Goal: Task Accomplishment & Management: Manage account settings

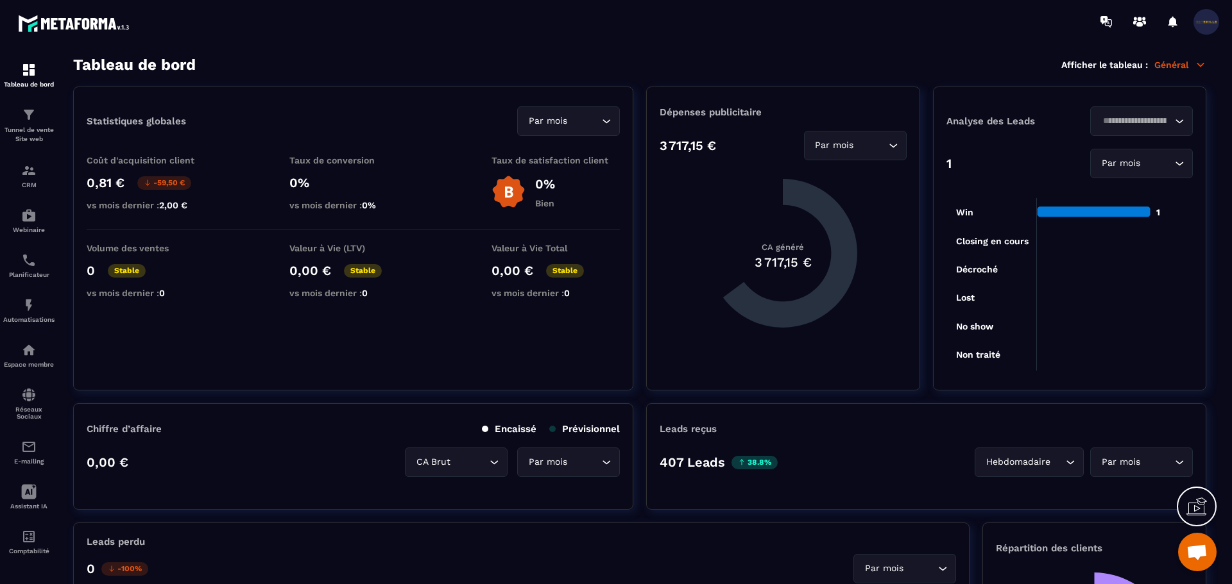
scroll to position [1, 0]
click at [40, 334] on link "Espace membre" at bounding box center [28, 354] width 51 height 45
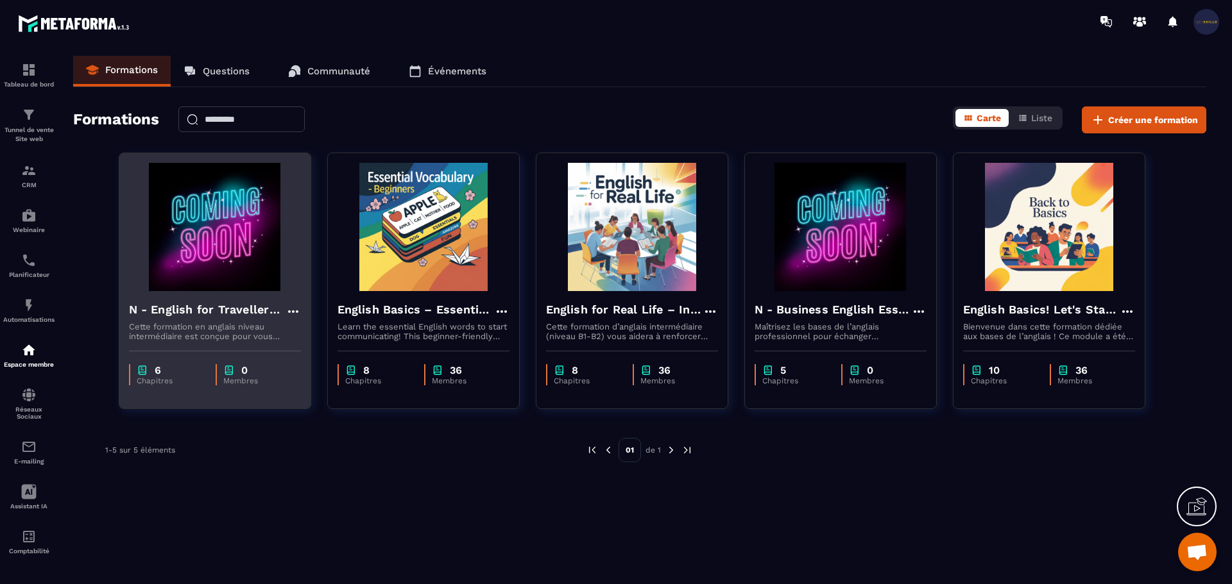
click at [190, 236] on img at bounding box center [215, 227] width 172 height 128
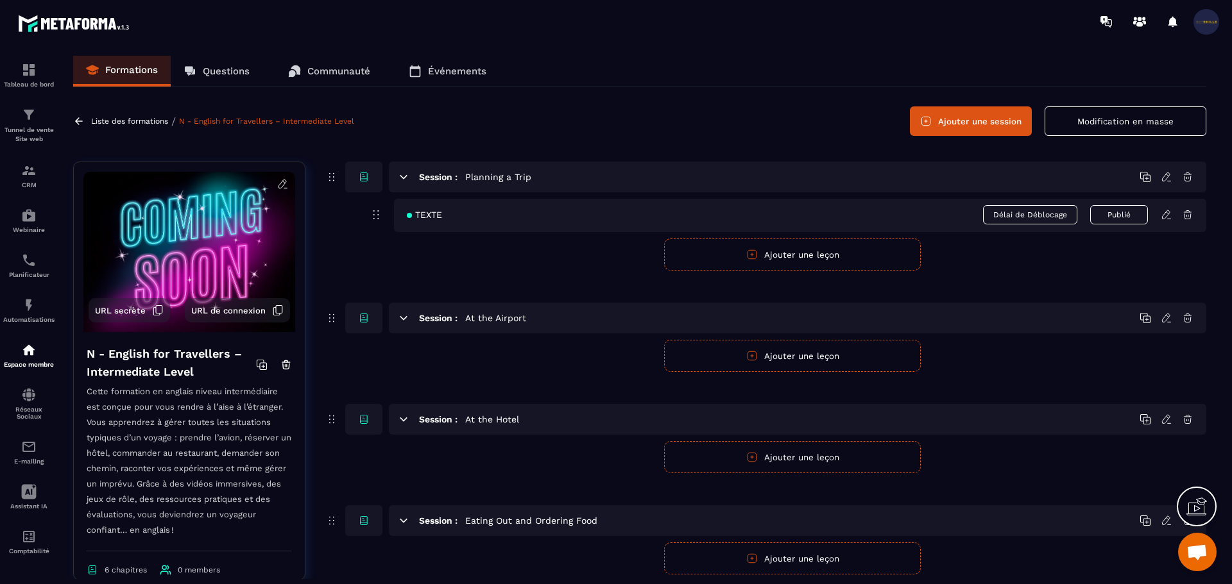
click at [113, 119] on p "Liste des formations" at bounding box center [129, 121] width 77 height 9
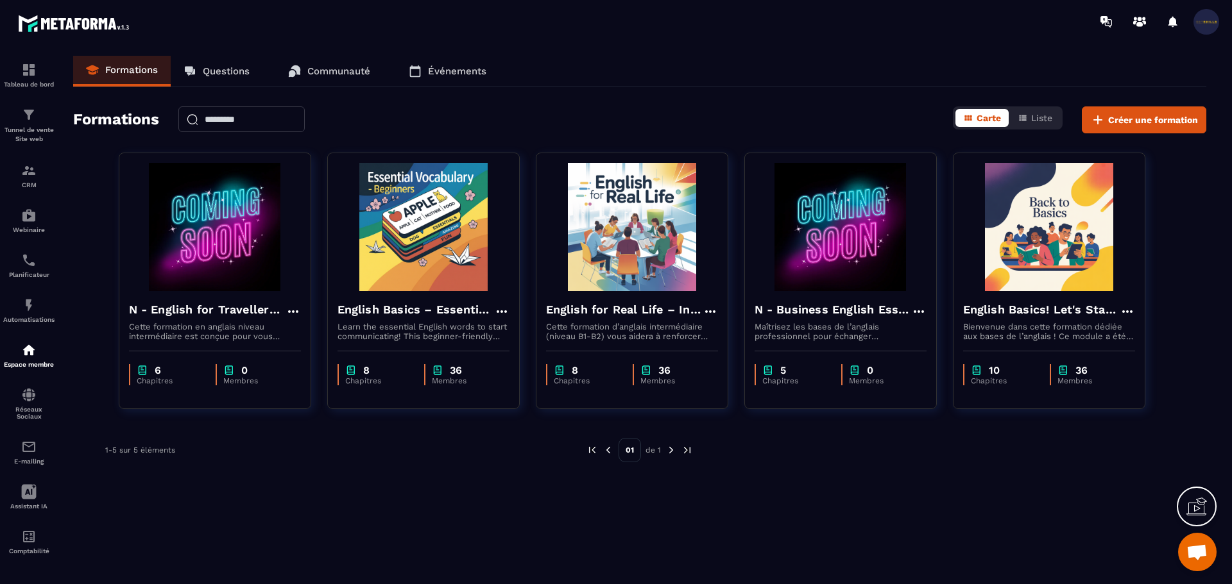
click at [327, 76] on p "Communauté" at bounding box center [338, 71] width 63 height 12
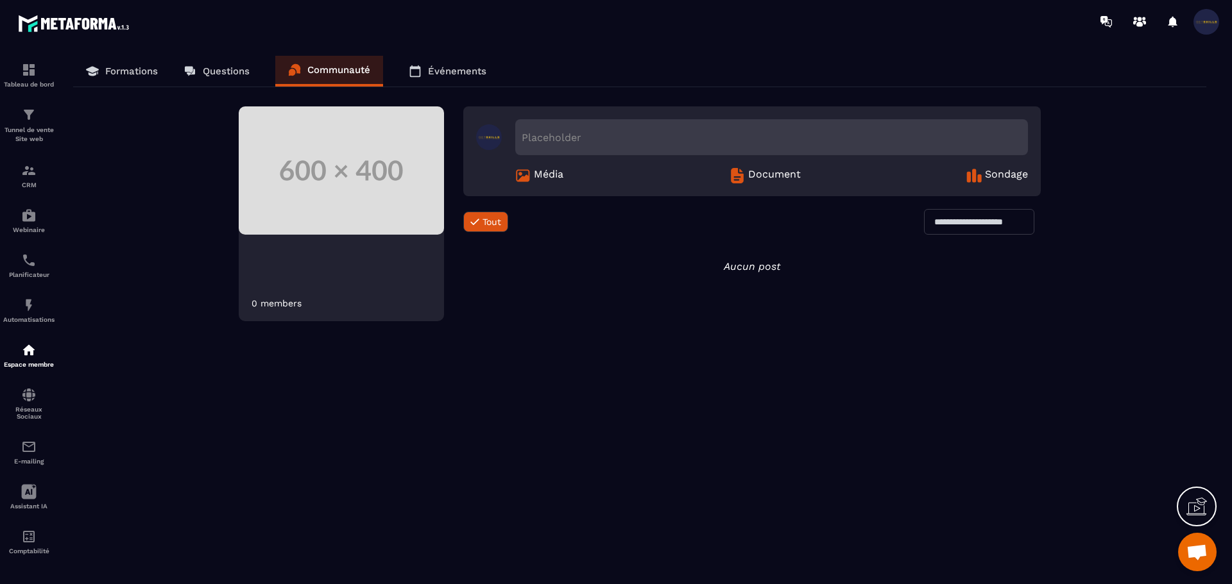
click at [248, 80] on link "Questions" at bounding box center [217, 71] width 92 height 31
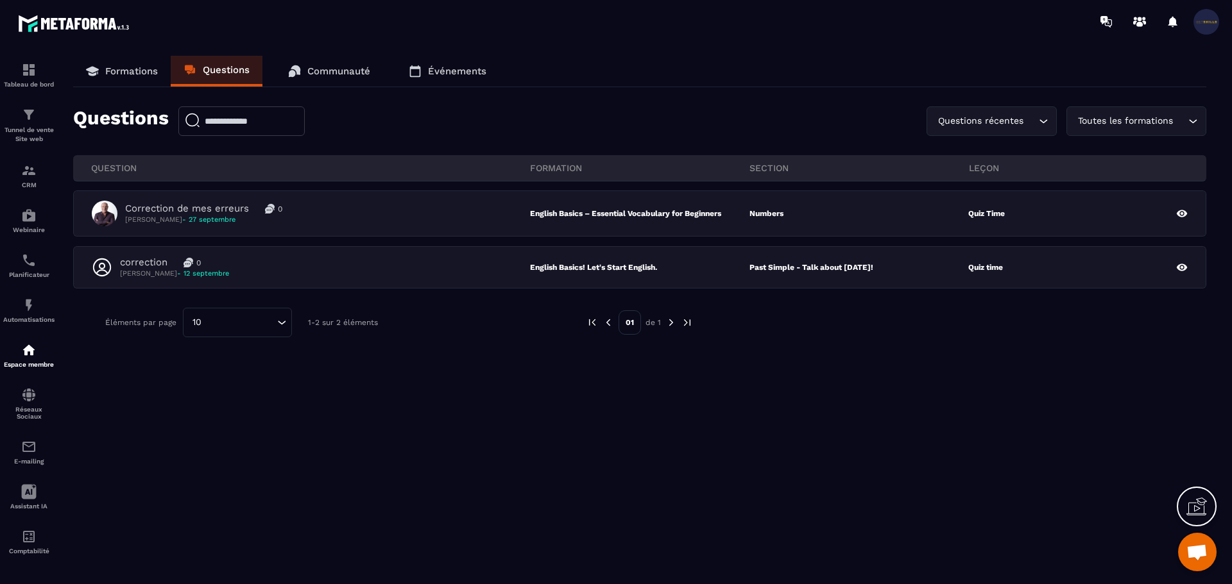
click at [168, 69] on link "Formations" at bounding box center [122, 71] width 98 height 31
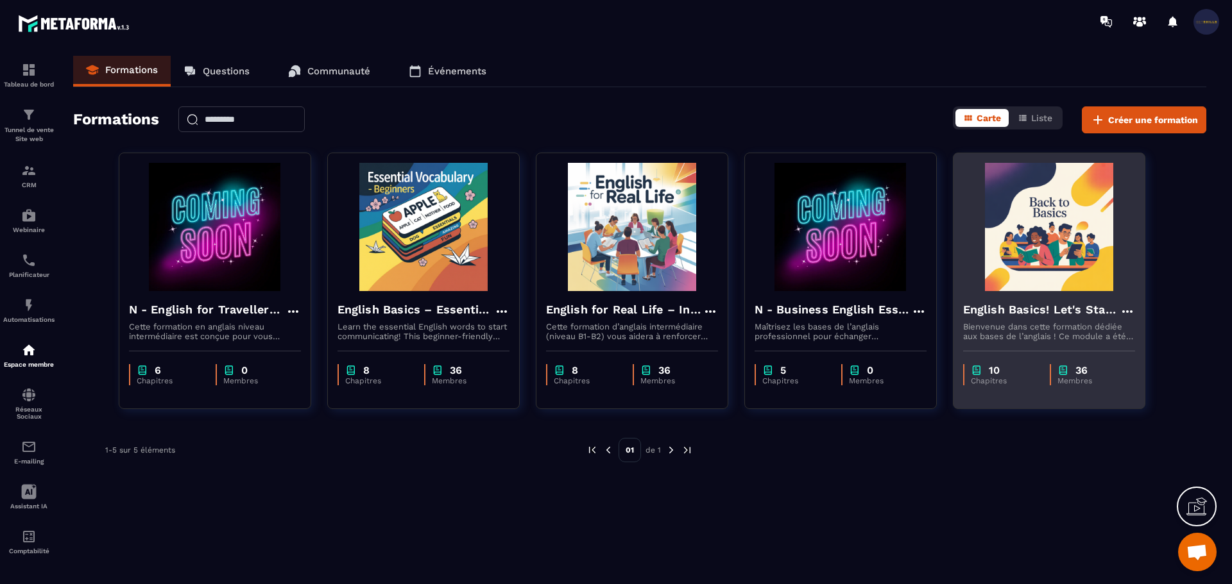
click at [996, 318] on h4 "English Basics! Let's Start English." at bounding box center [1041, 310] width 157 height 18
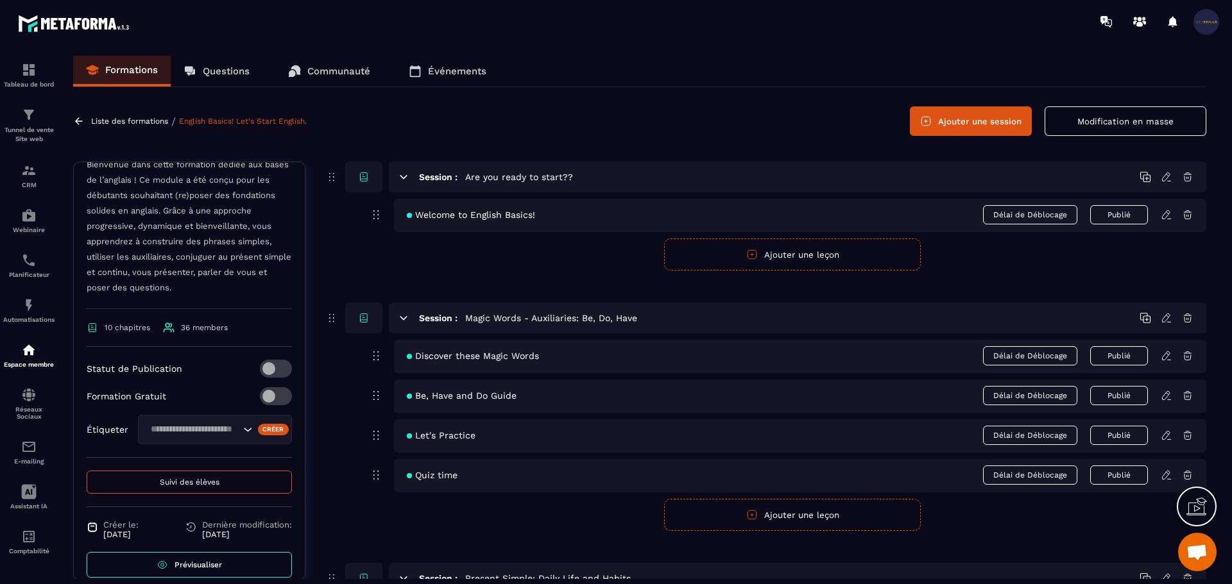
scroll to position [260, 0]
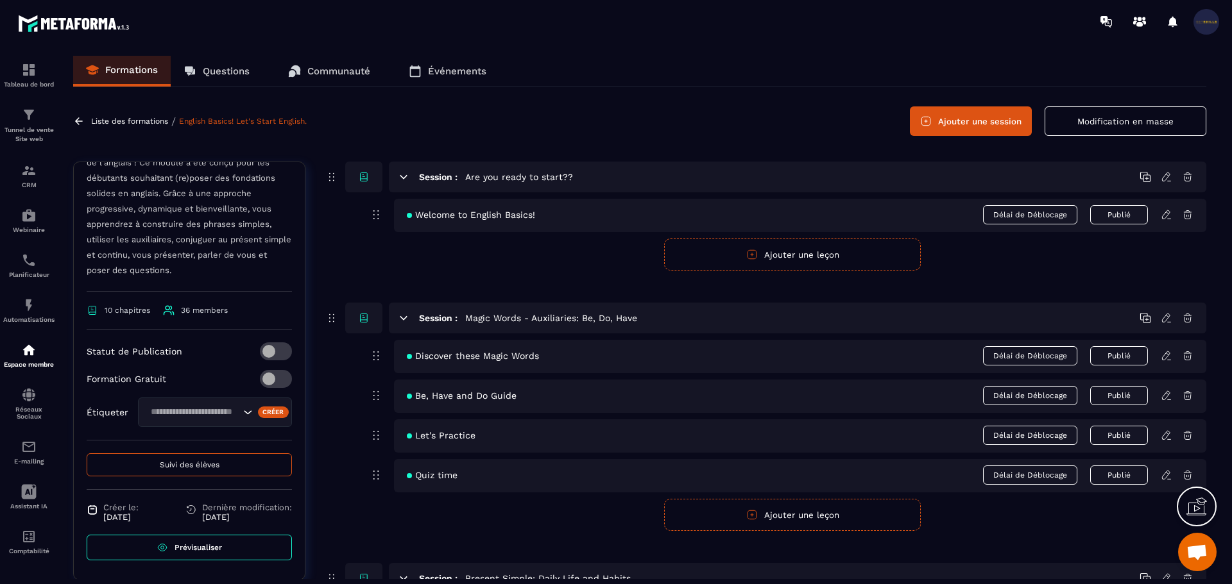
click at [206, 460] on button "Suivi des élèves" at bounding box center [189, 465] width 205 height 23
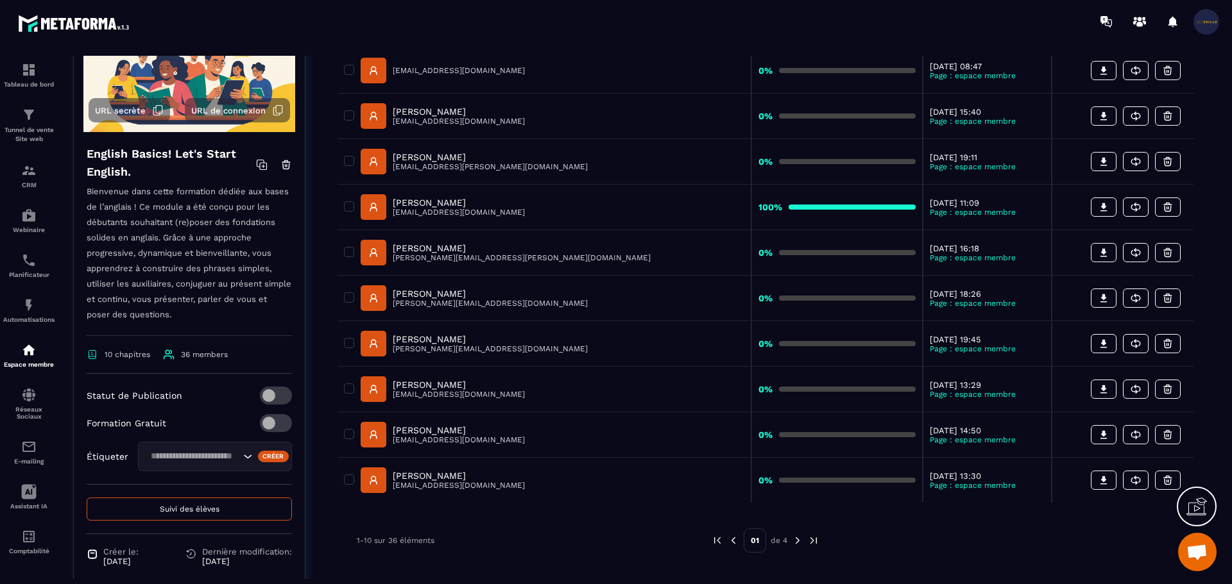
scroll to position [192, 0]
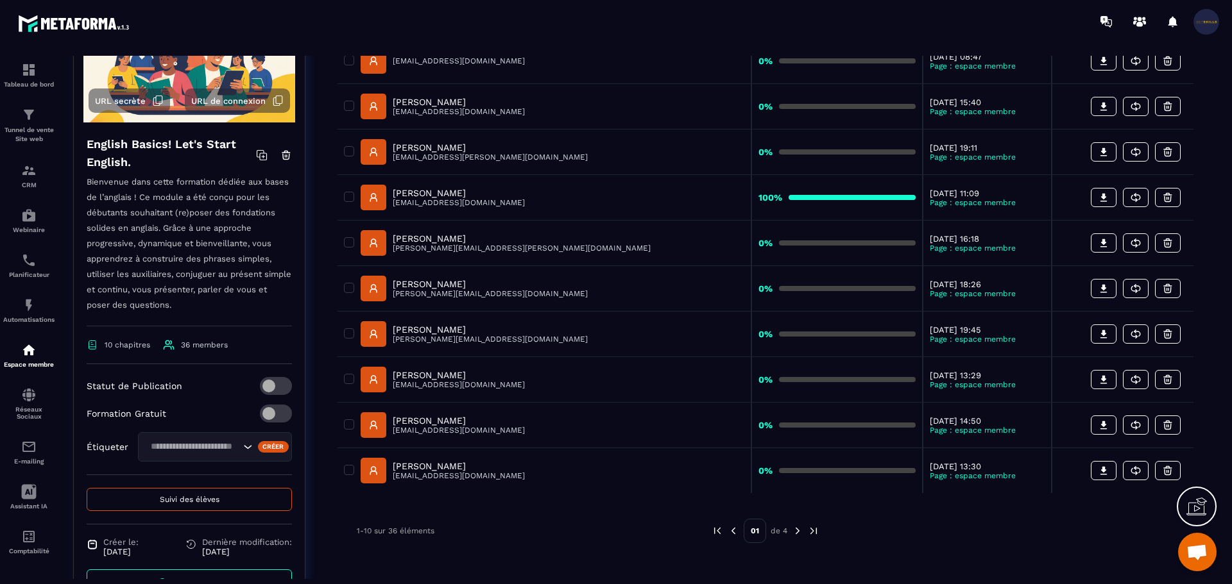
click at [405, 190] on p "[PERSON_NAME]" at bounding box center [459, 193] width 132 height 10
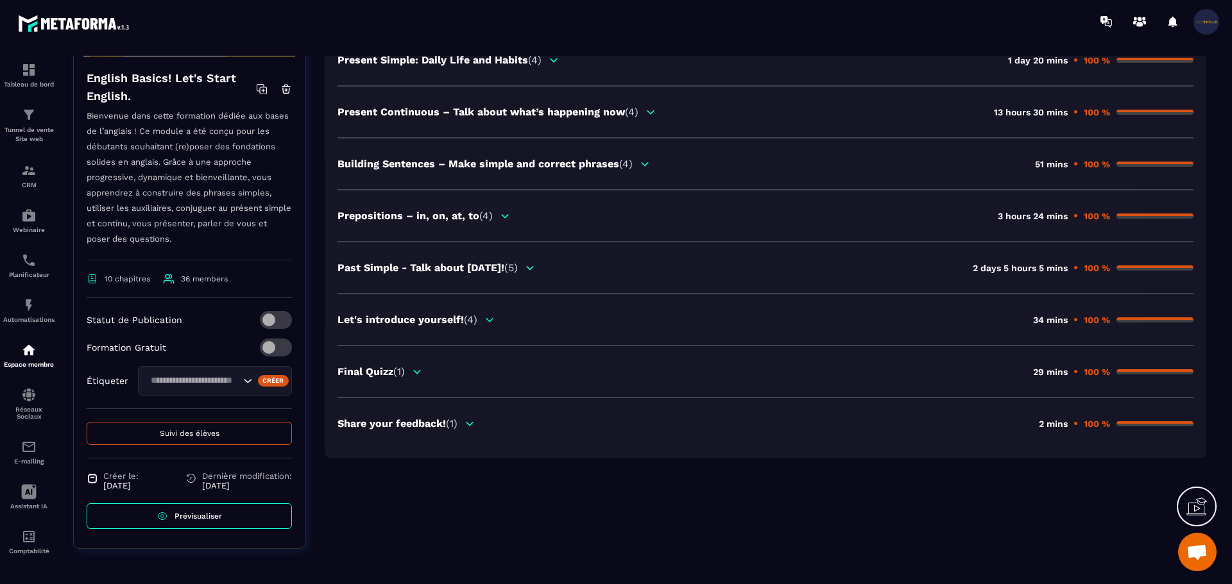
scroll to position [260, 0]
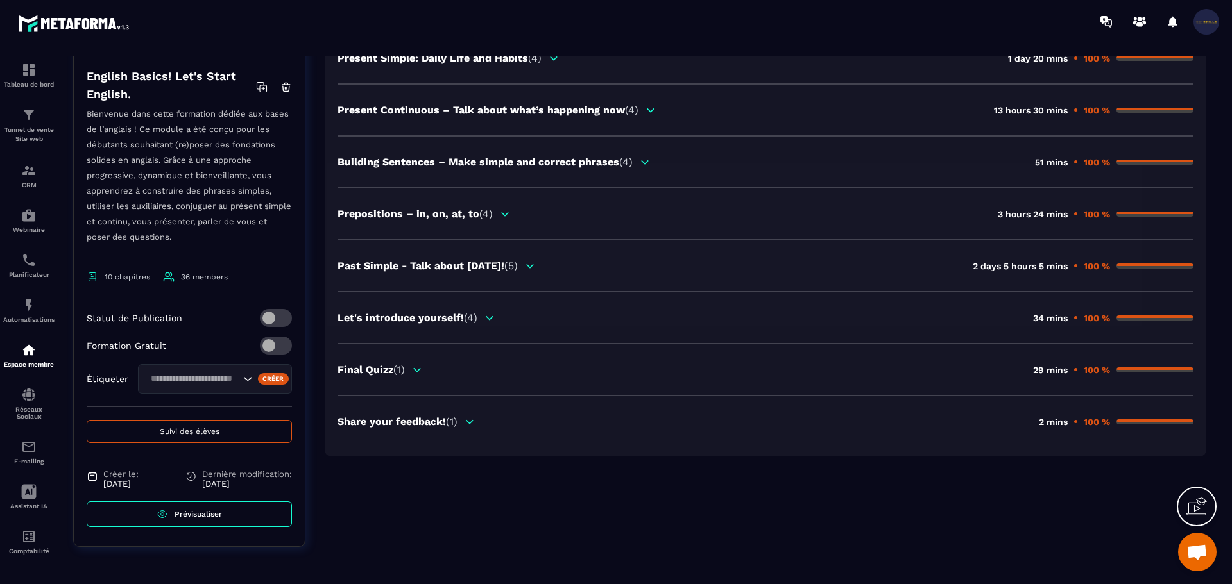
click at [416, 416] on p "Share your feedback! (1)" at bounding box center [397, 422] width 120 height 12
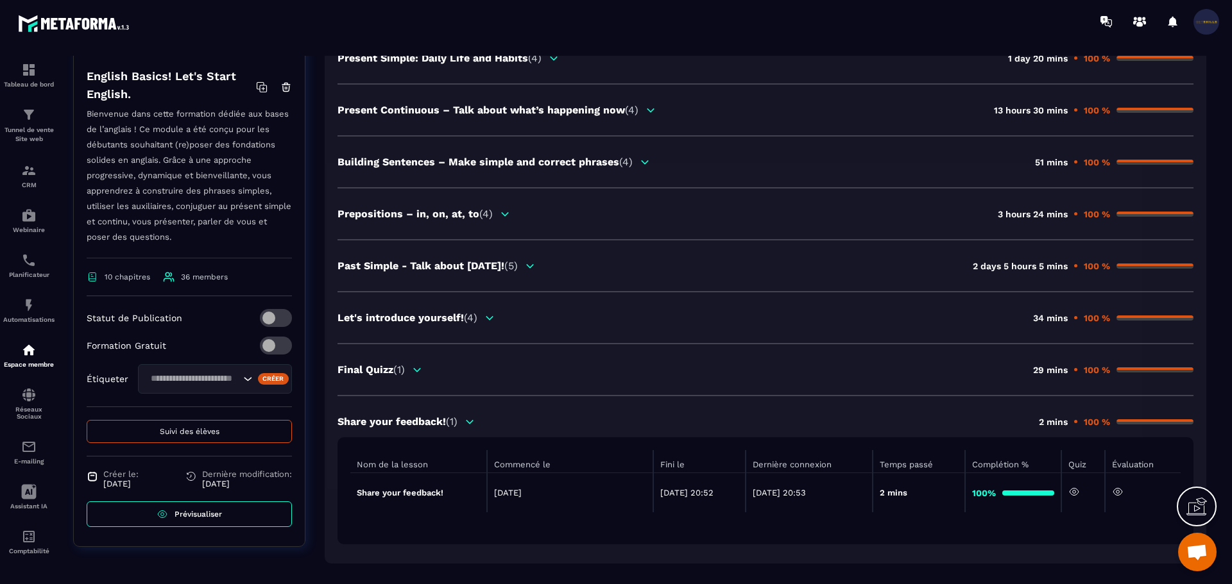
click at [1080, 497] on icon at bounding box center [1074, 492] width 12 height 12
click at [1122, 493] on icon at bounding box center [1118, 492] width 12 height 12
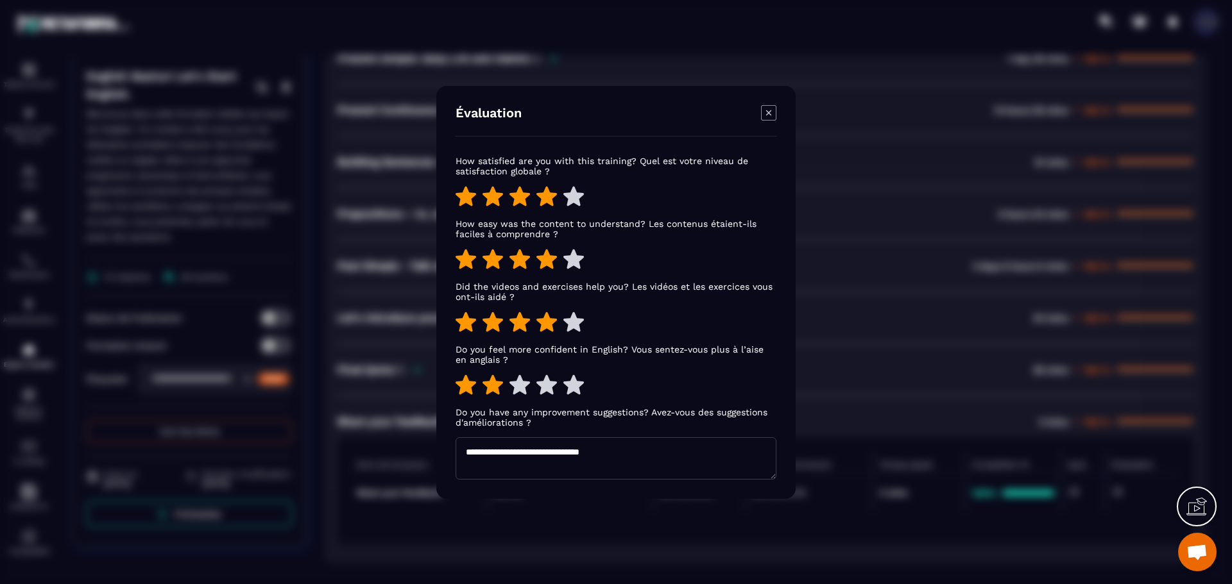
click at [765, 113] on icon "Modal window" at bounding box center [768, 112] width 15 height 15
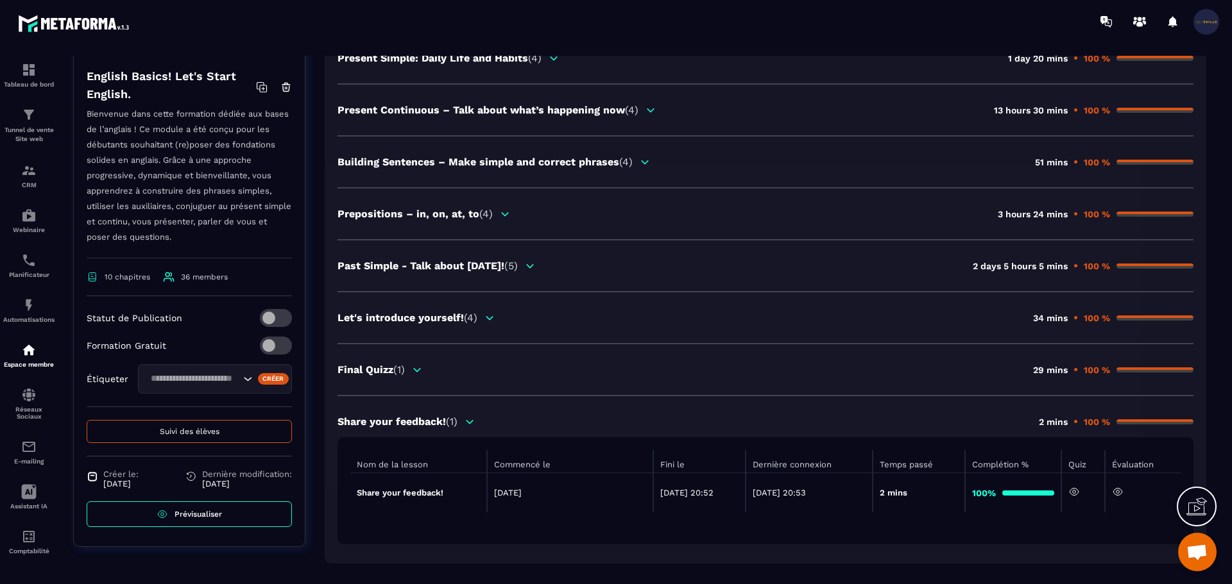
click at [770, 370] on div "Final Quizz (1) 29 mins 100 %" at bounding box center [765, 370] width 856 height 12
click at [399, 369] on span "(1)" at bounding box center [399, 370] width 12 height 12
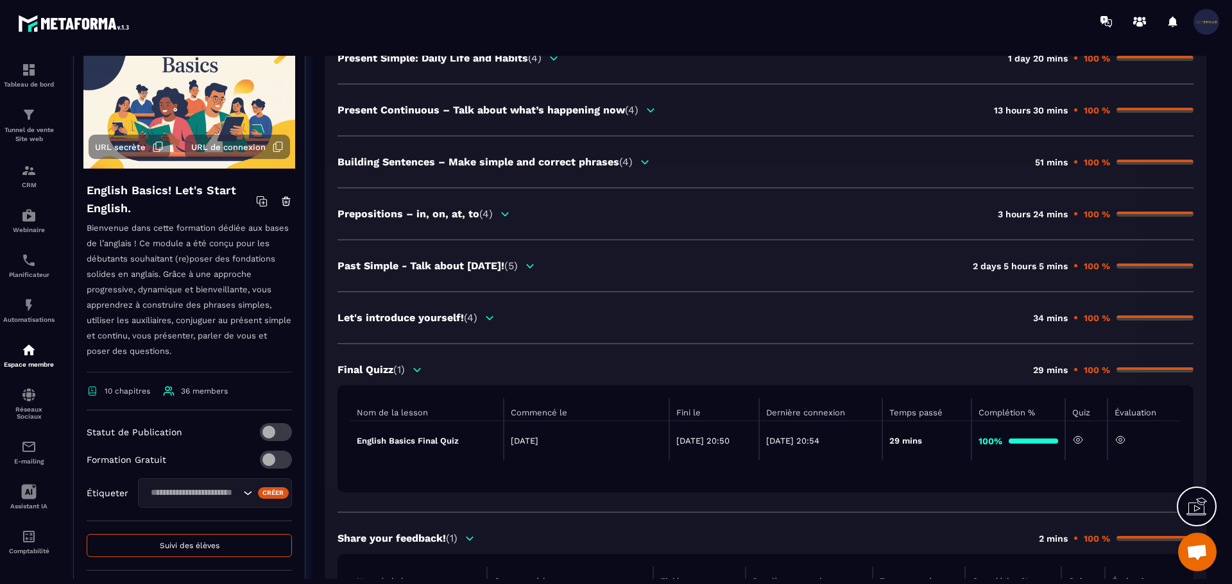
click at [1083, 443] on icon at bounding box center [1078, 440] width 12 height 12
click at [1121, 441] on icon at bounding box center [1120, 440] width 3 height 3
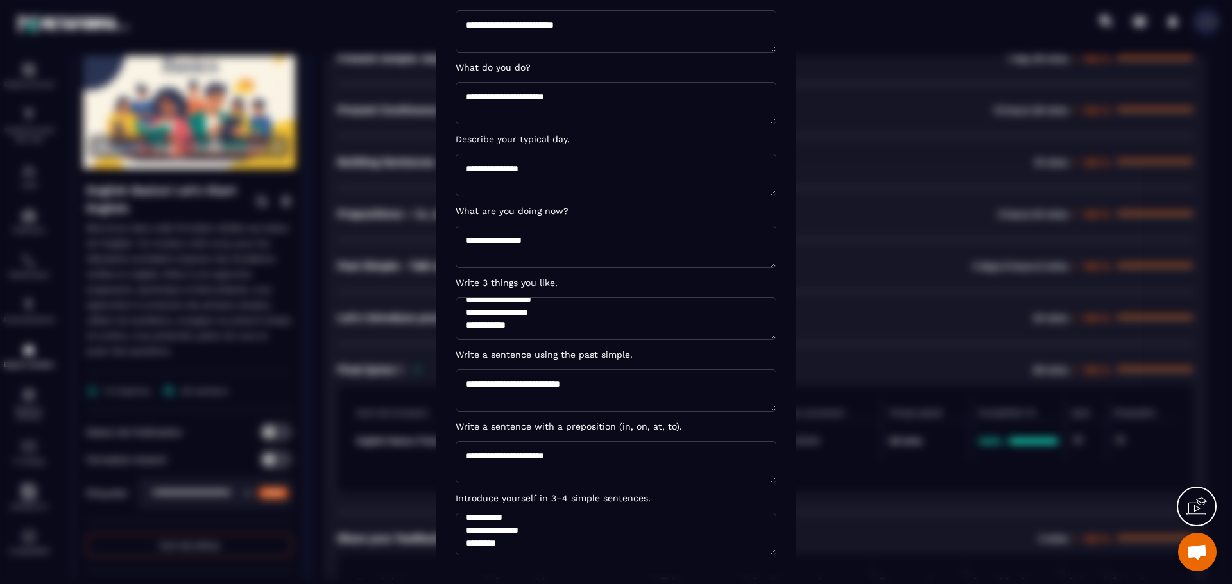
scroll to position [13, 0]
click at [853, 473] on div "Modal window" at bounding box center [616, 292] width 1232 height 584
click at [393, 466] on div "Modal window" at bounding box center [616, 292] width 1232 height 584
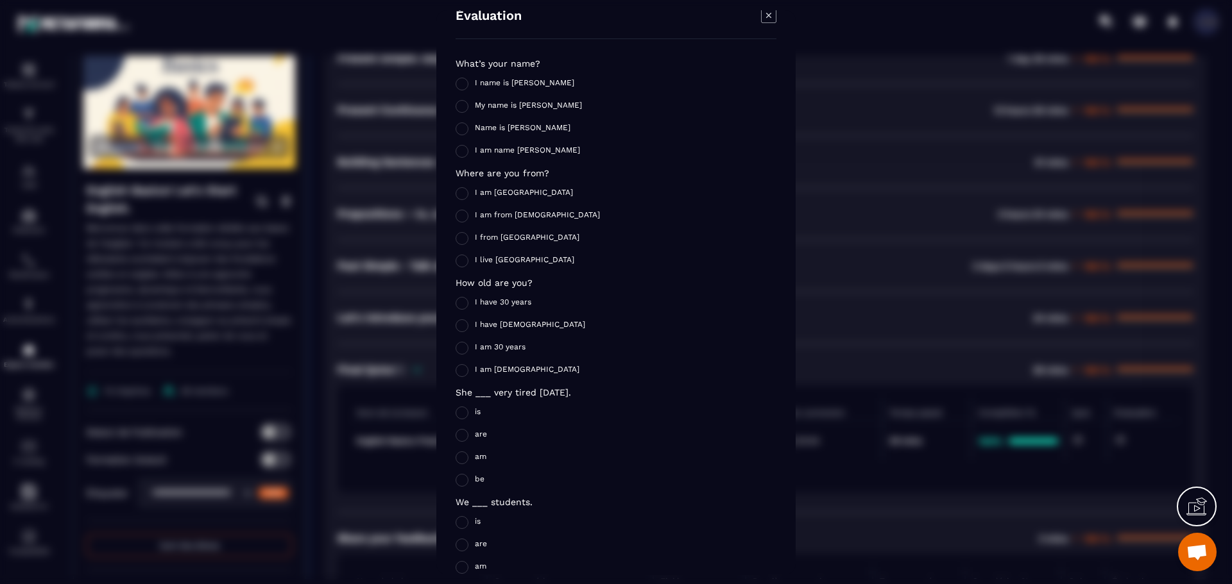
scroll to position [0, 0]
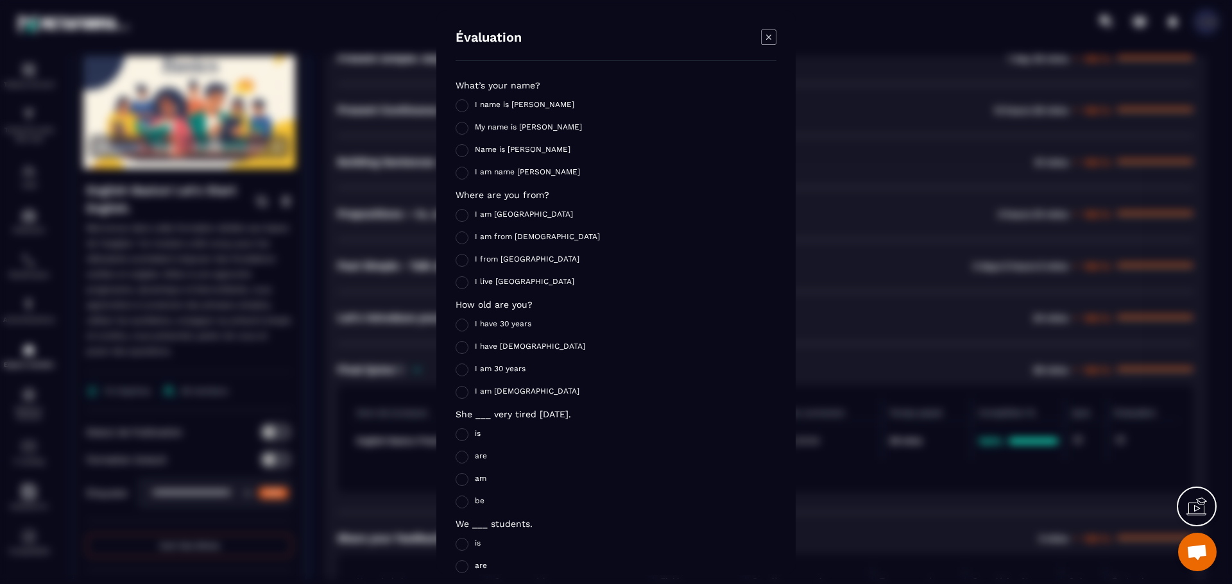
click at [771, 35] on icon "Modal window" at bounding box center [768, 37] width 15 height 15
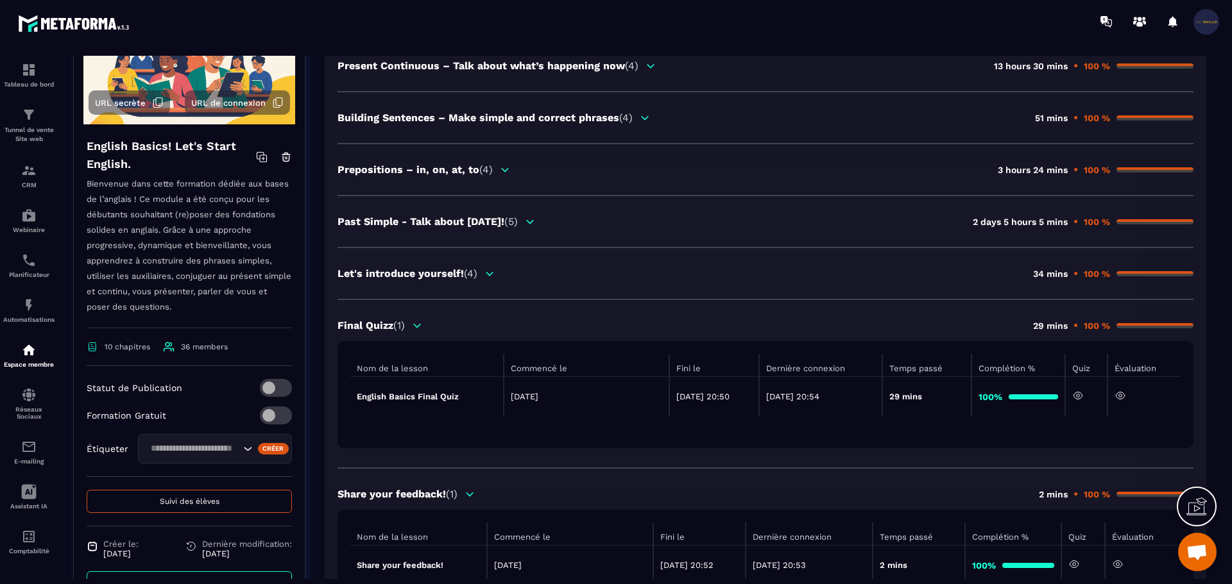
scroll to position [325, 0]
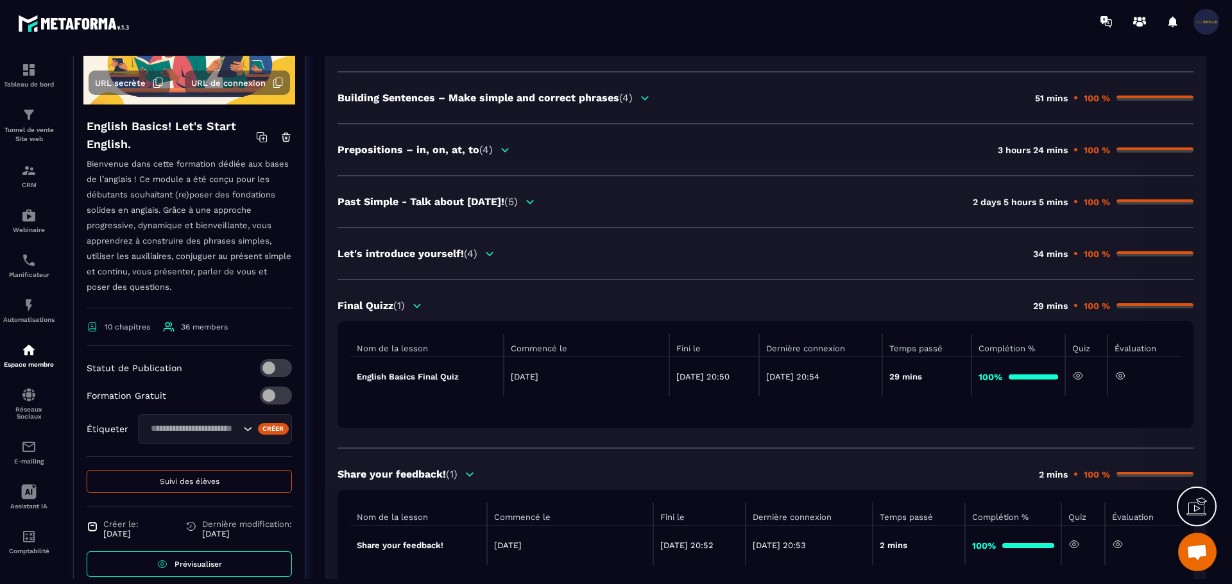
click at [556, 199] on div "Past Simple - Talk about [DATE]! (5) 2 days 5 hours 5 mins 100 %" at bounding box center [765, 202] width 856 height 12
click at [534, 202] on icon at bounding box center [530, 201] width 7 height 3
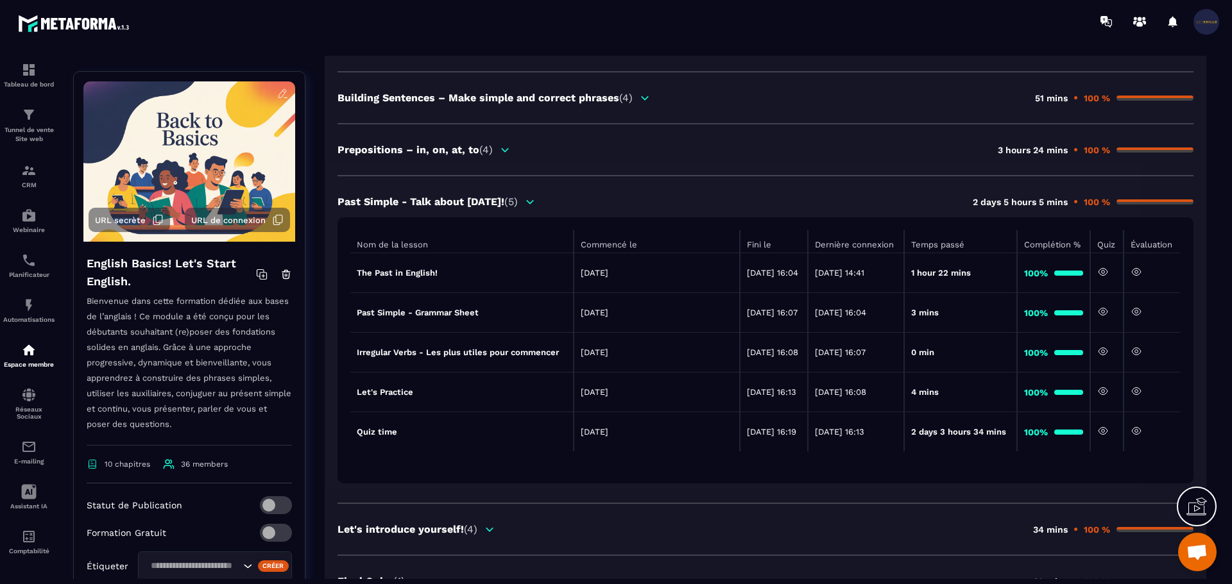
click at [534, 202] on icon at bounding box center [530, 201] width 7 height 3
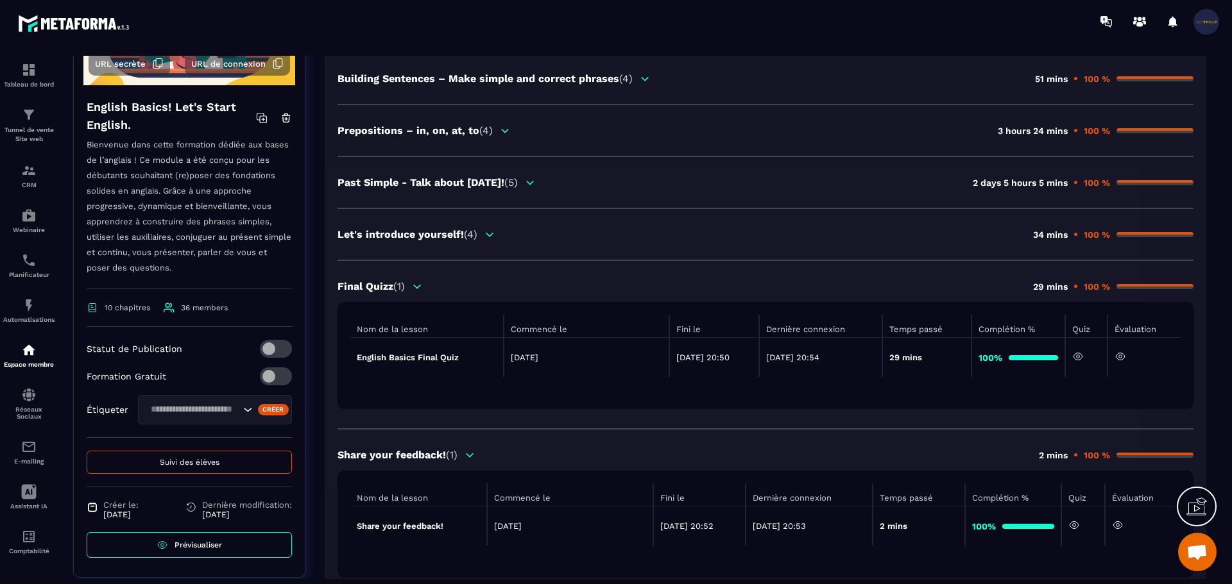
scroll to position [375, 0]
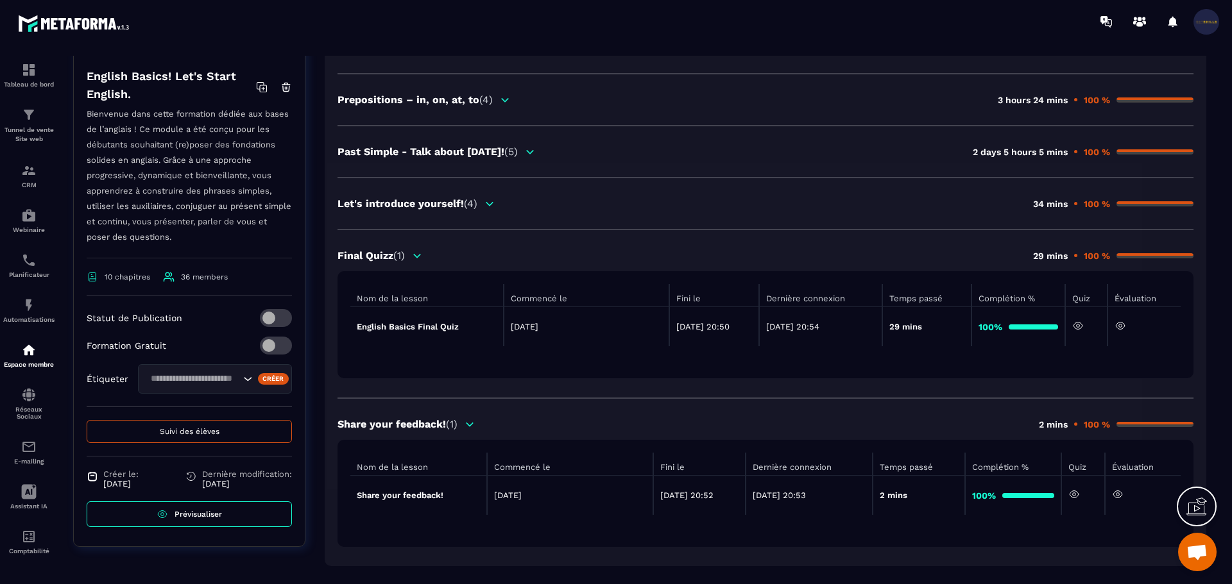
click at [1080, 494] on icon at bounding box center [1074, 495] width 12 height 12
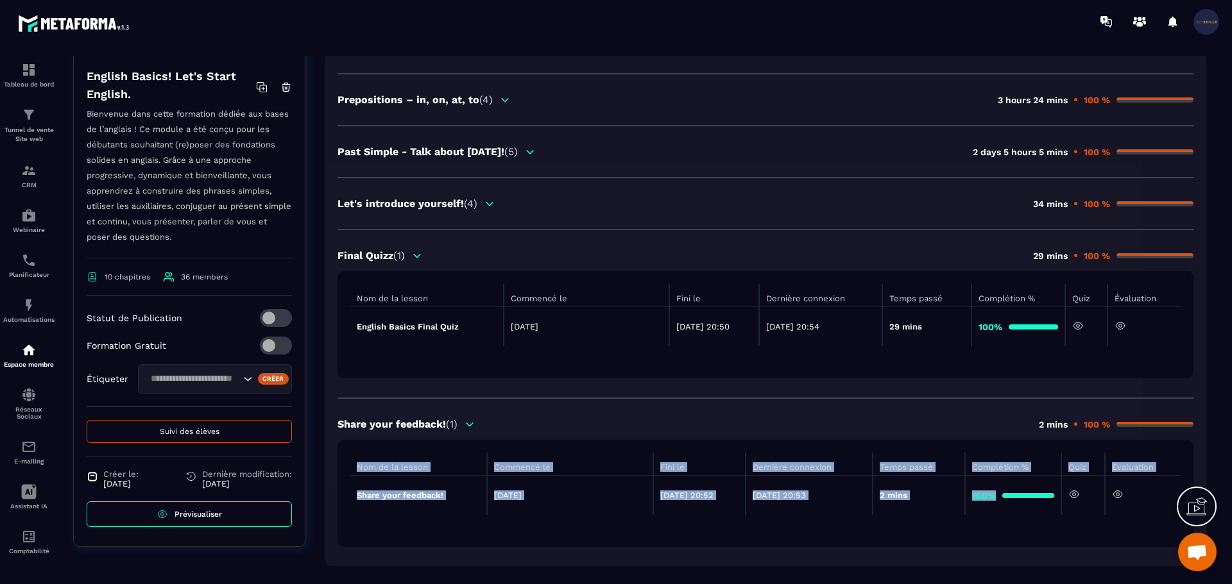
click at [1080, 494] on icon at bounding box center [1074, 495] width 12 height 12
click at [1078, 494] on icon at bounding box center [1073, 494] width 9 height 7
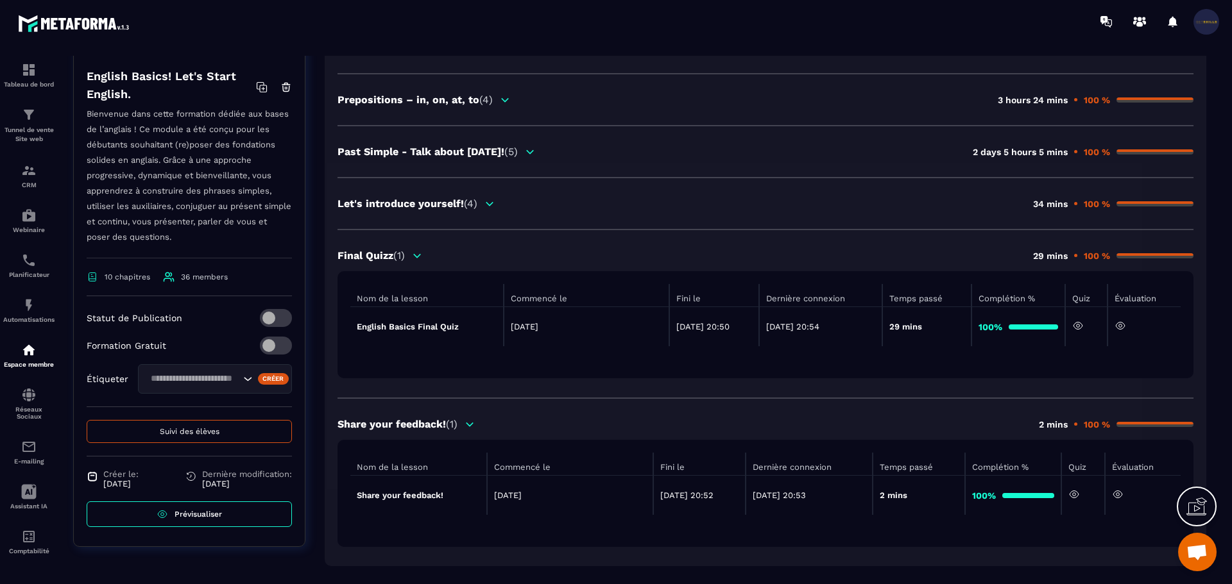
click at [1087, 320] on td at bounding box center [1086, 327] width 42 height 40
click at [1082, 324] on icon at bounding box center [1078, 326] width 12 height 12
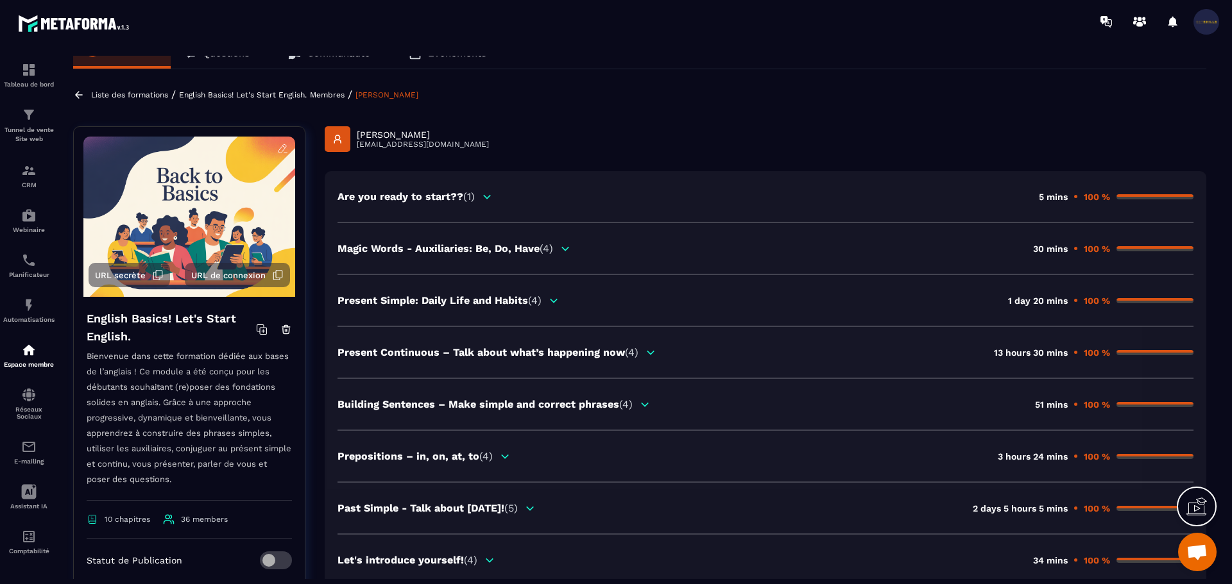
scroll to position [0, 0]
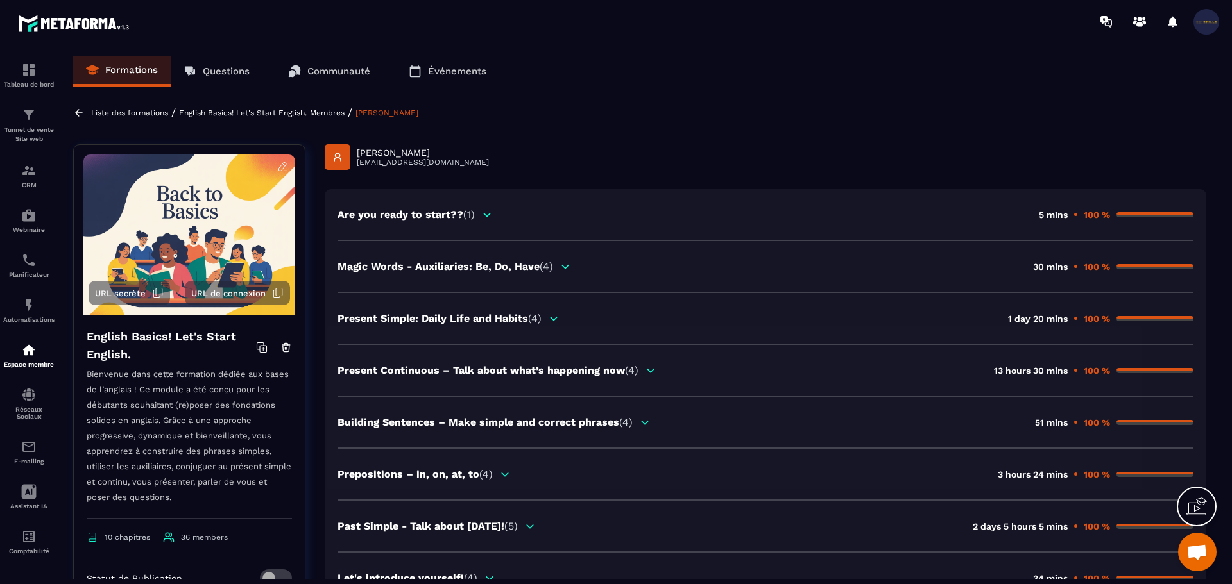
click at [470, 218] on span "(1)" at bounding box center [469, 214] width 12 height 12
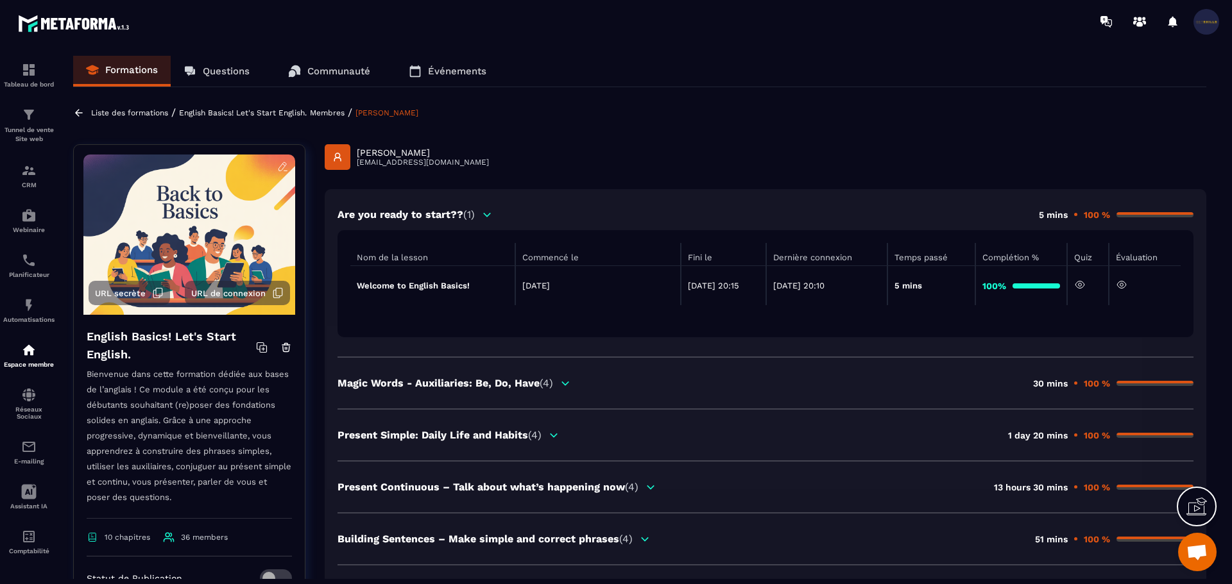
click at [470, 218] on span "(1)" at bounding box center [469, 214] width 12 height 12
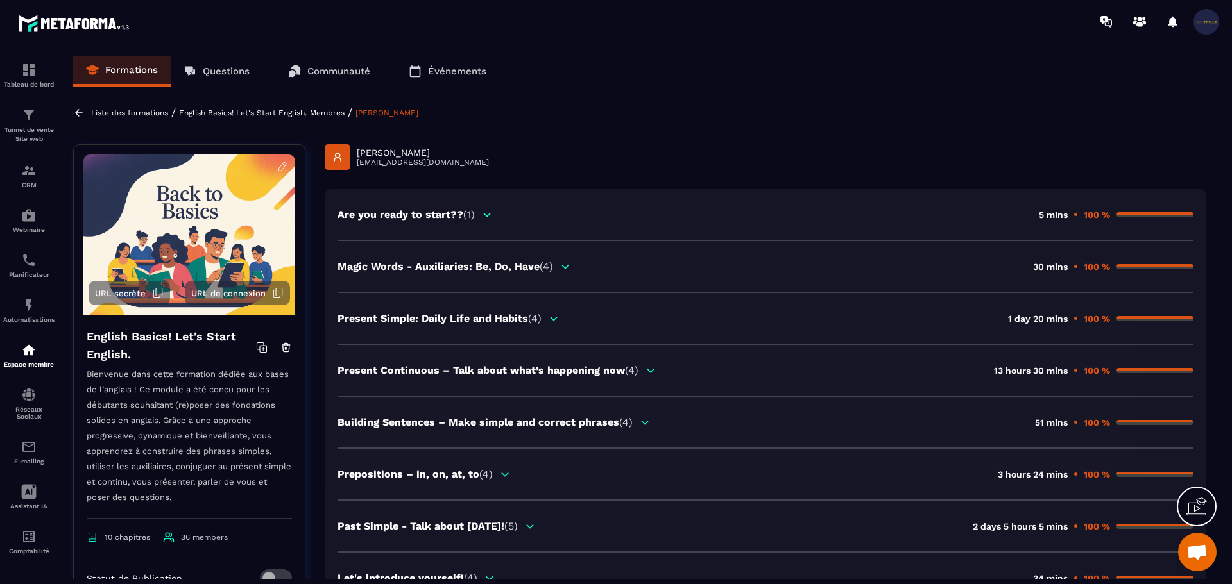
click at [270, 115] on p "English Basics! Let's Start English." at bounding box center [243, 112] width 128 height 9
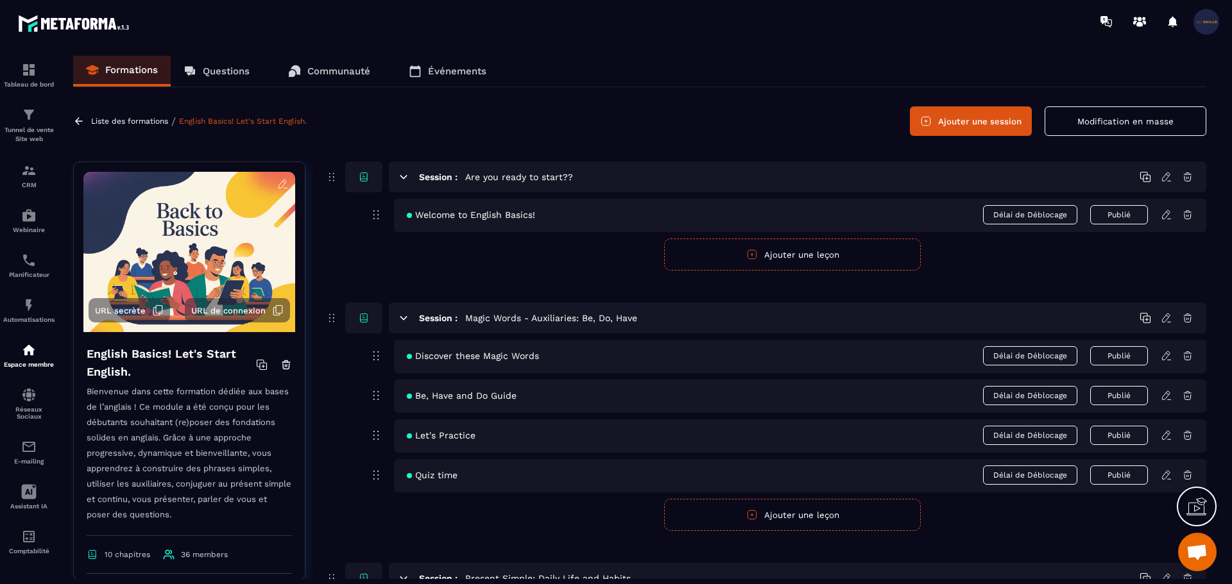
click at [130, 117] on p "Liste des formations" at bounding box center [129, 121] width 77 height 9
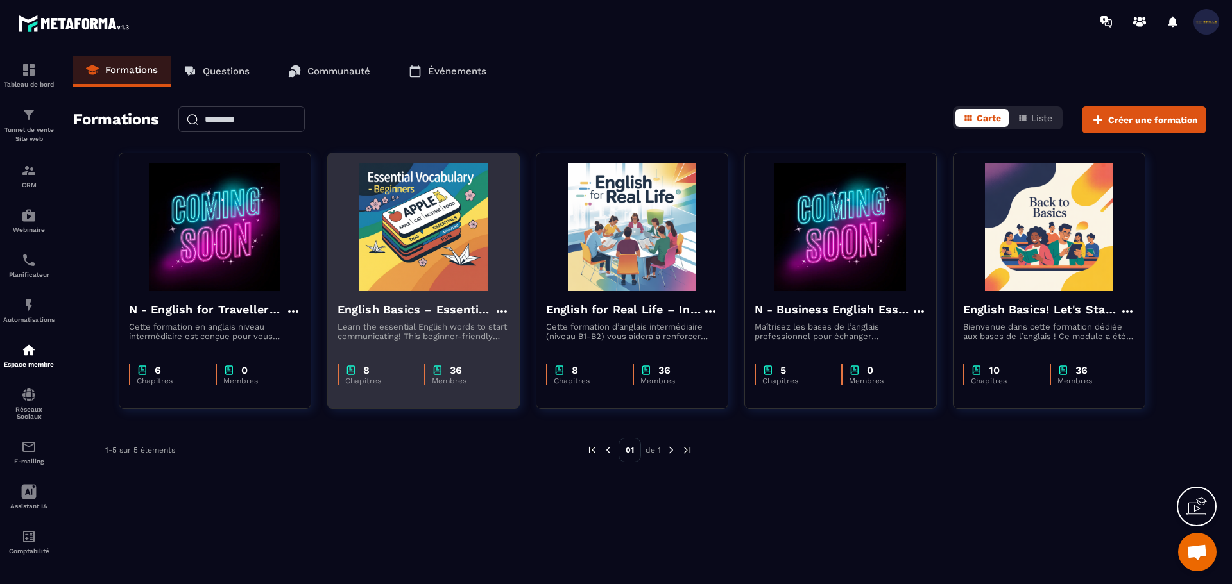
click at [433, 322] on p "Learn the essential English words to start communicating! This beginner-friendl…" at bounding box center [423, 331] width 172 height 19
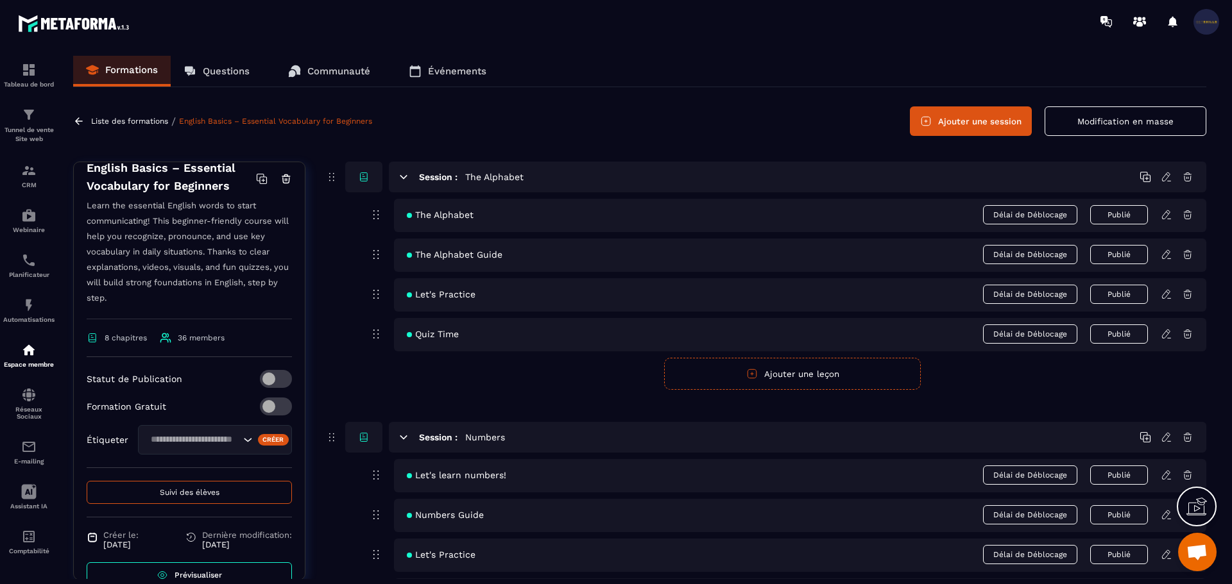
scroll to position [214, 0]
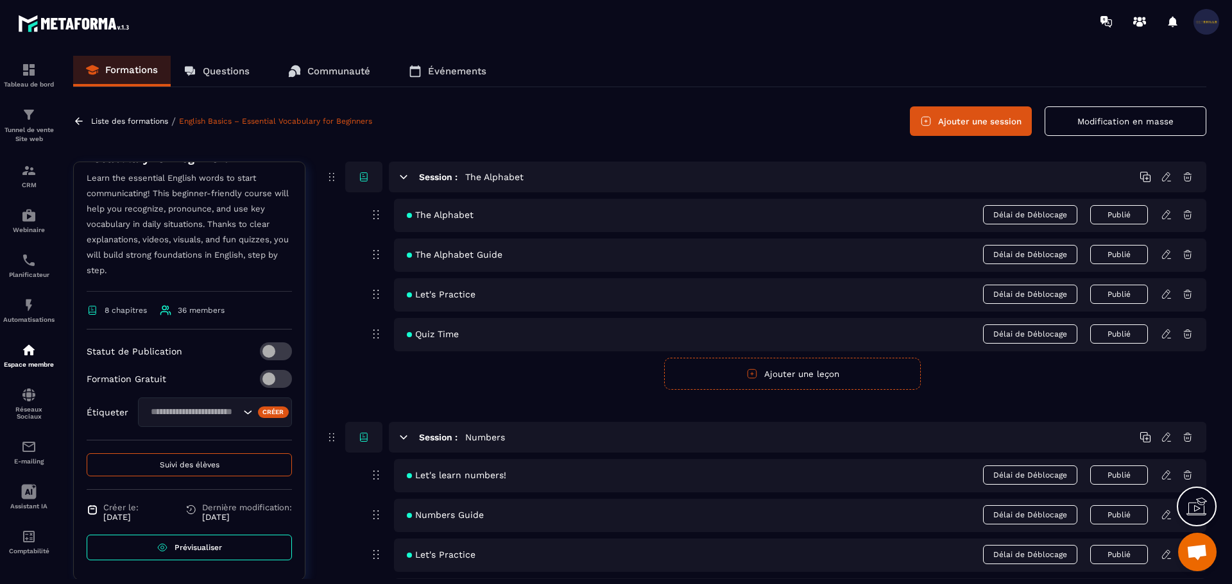
click at [177, 472] on button "Suivi des élèves" at bounding box center [189, 465] width 205 height 23
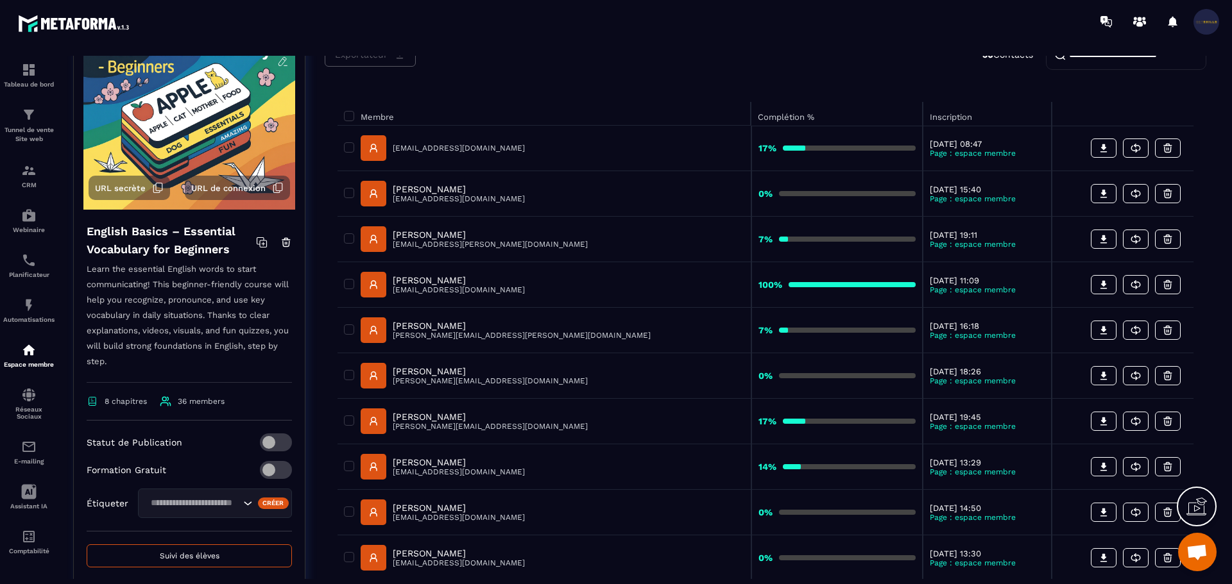
scroll to position [128, 0]
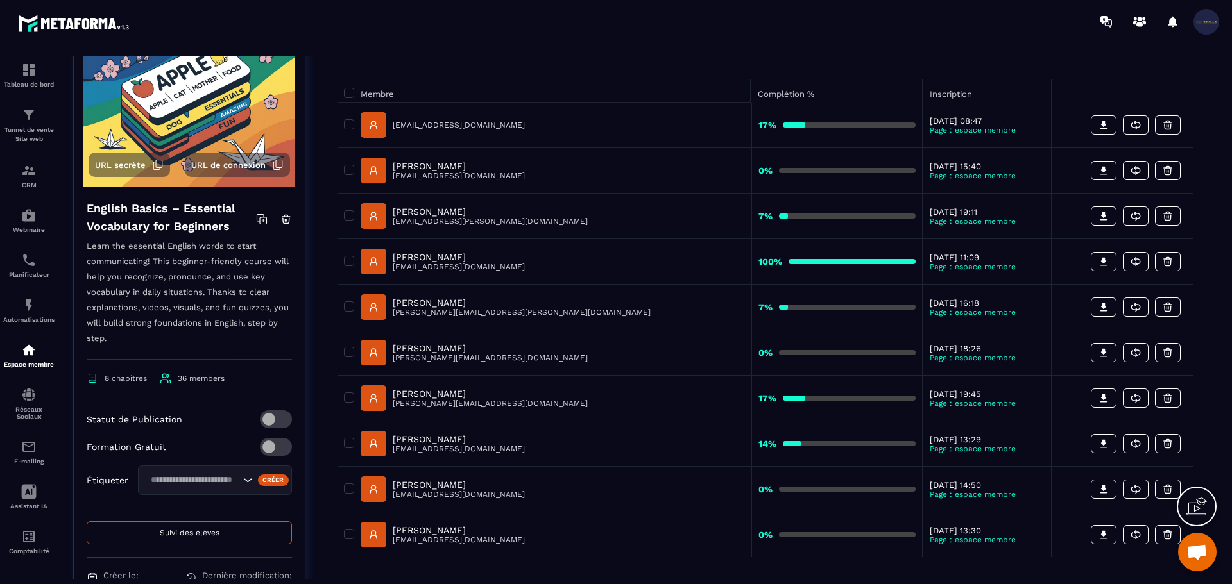
click at [404, 262] on p "[PERSON_NAME]" at bounding box center [459, 257] width 132 height 10
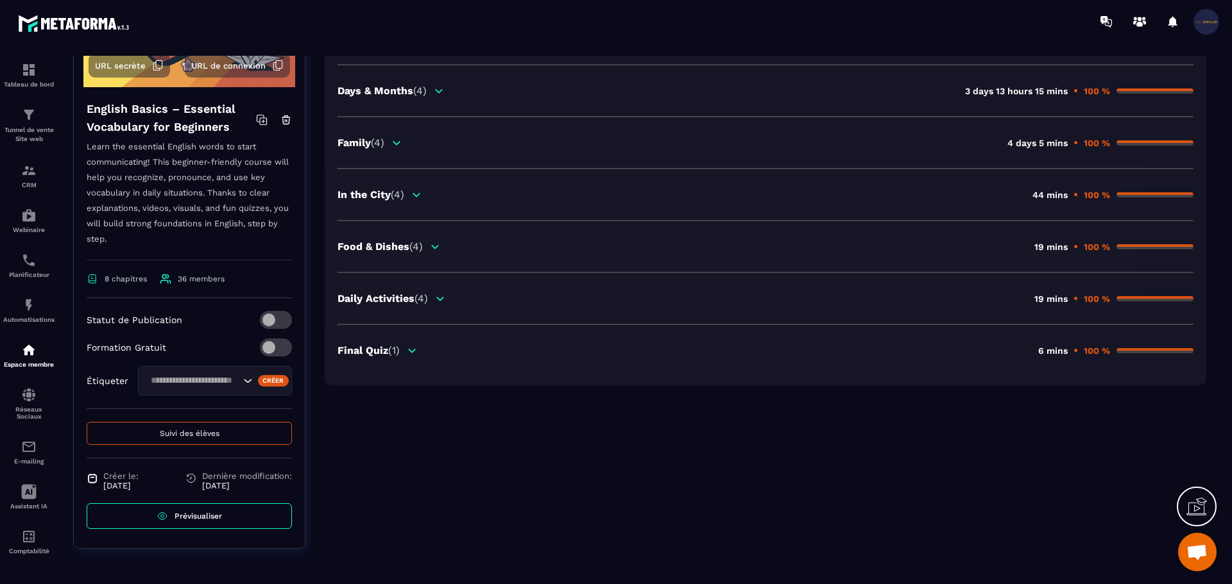
scroll to position [230, 0]
click at [390, 346] on span "(1)" at bounding box center [394, 349] width 12 height 12
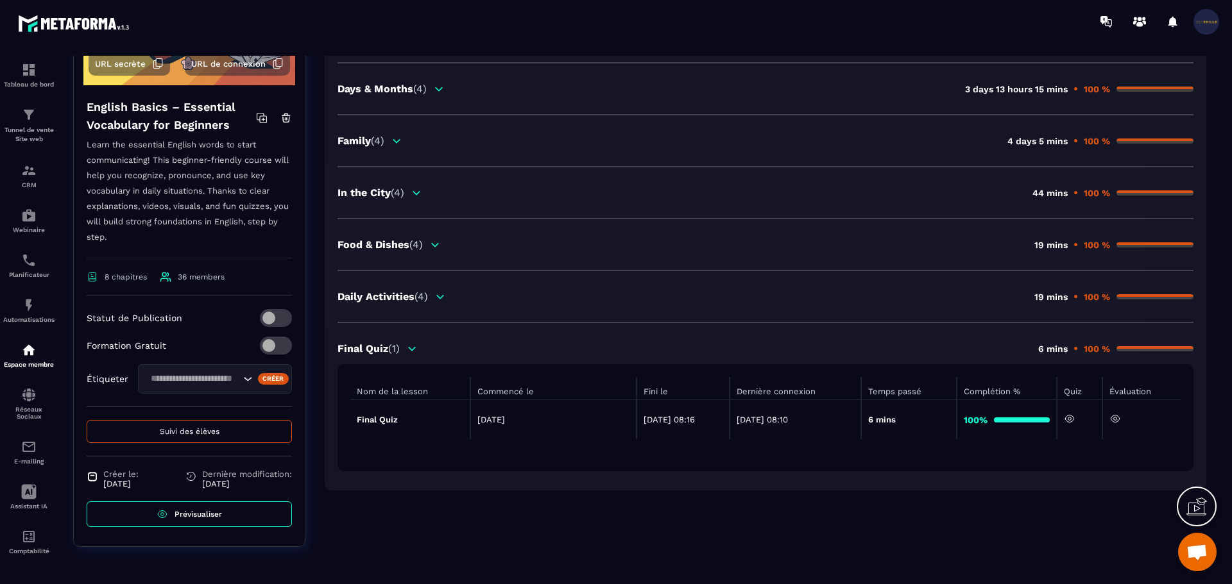
click at [1116, 418] on icon at bounding box center [1115, 419] width 12 height 12
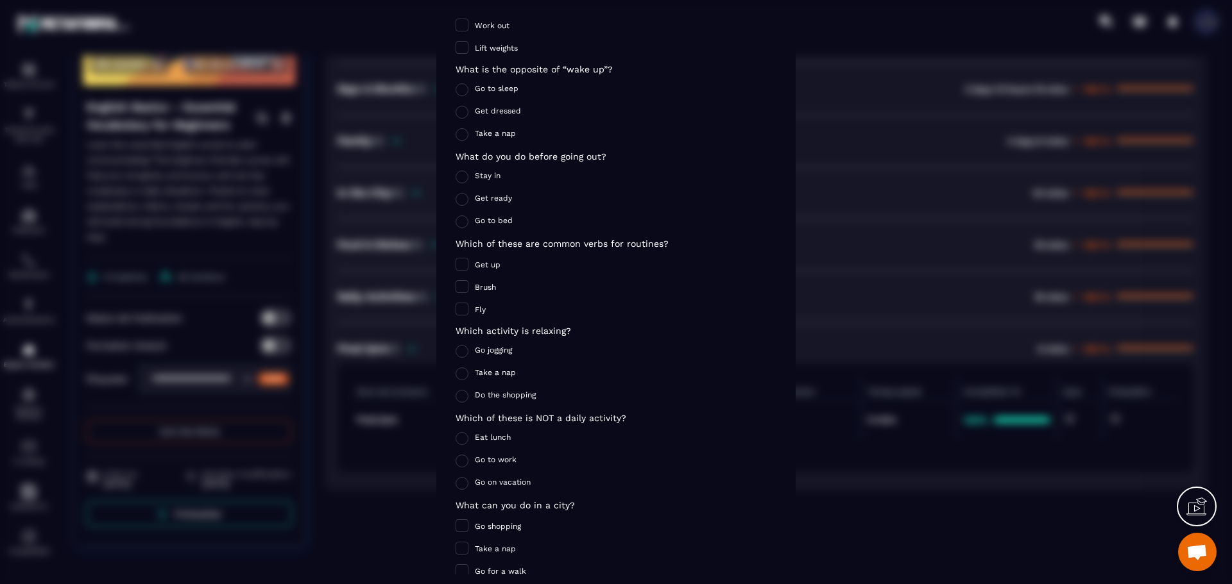
scroll to position [1741, 0]
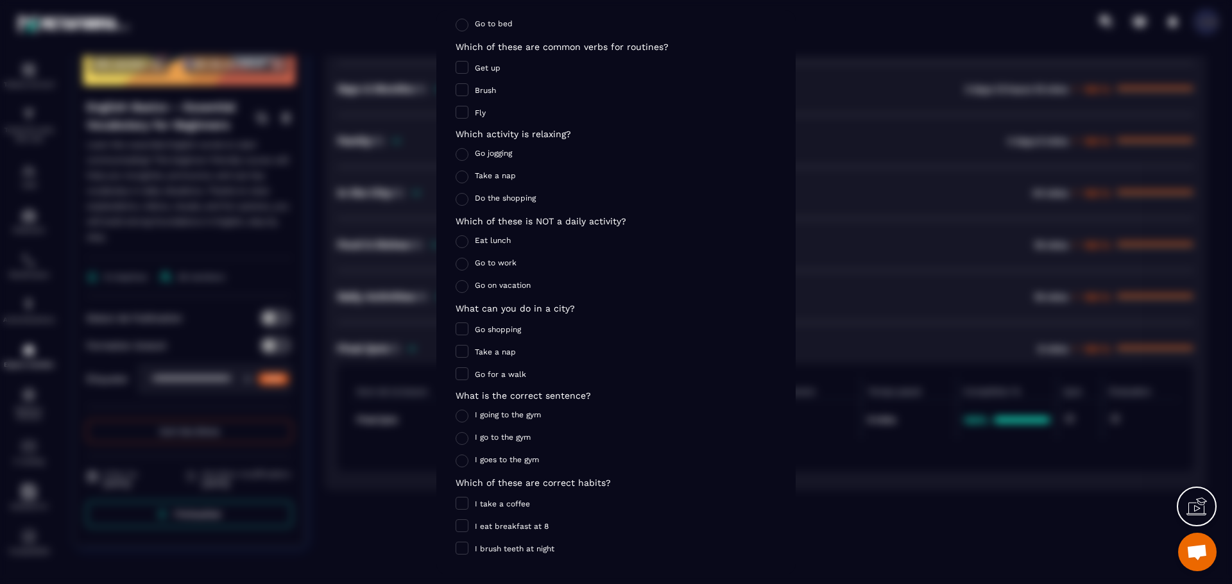
click at [850, 493] on div "Modal window" at bounding box center [616, 292] width 1232 height 584
click at [391, 458] on div "Modal window" at bounding box center [616, 292] width 1232 height 584
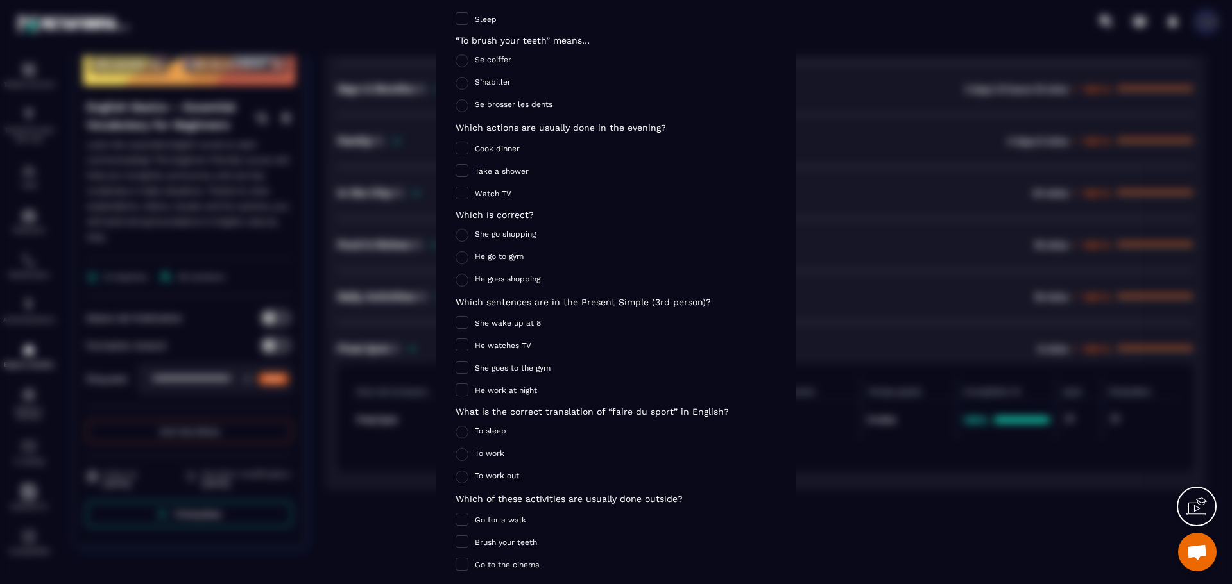
scroll to position [0, 0]
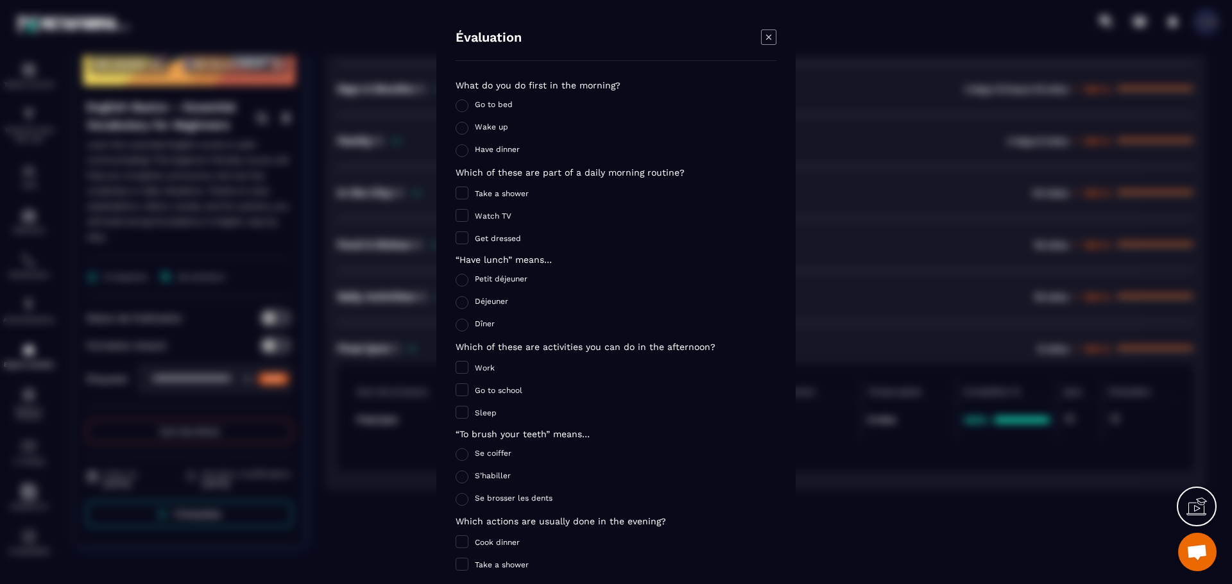
click at [773, 38] on icon "Modal window" at bounding box center [768, 37] width 15 height 15
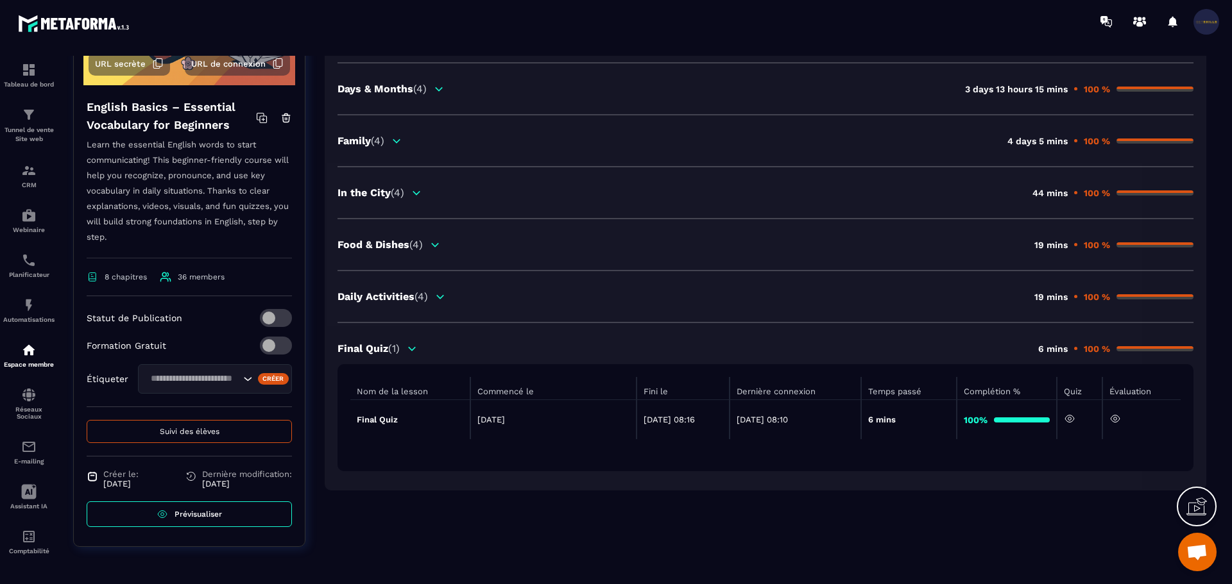
click at [967, 294] on div "Daily Activities (4) 19 mins 100 %" at bounding box center [765, 297] width 856 height 12
click at [398, 301] on p "Daily Activities (4)" at bounding box center [382, 297] width 90 height 12
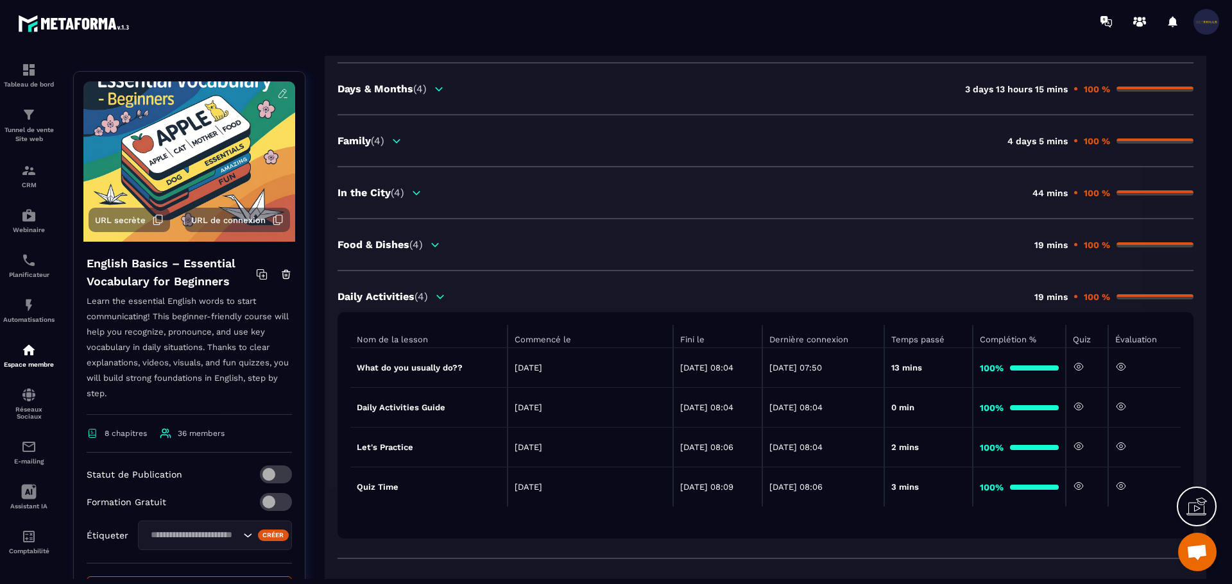
click at [398, 301] on p "Daily Activities (4)" at bounding box center [382, 297] width 90 height 12
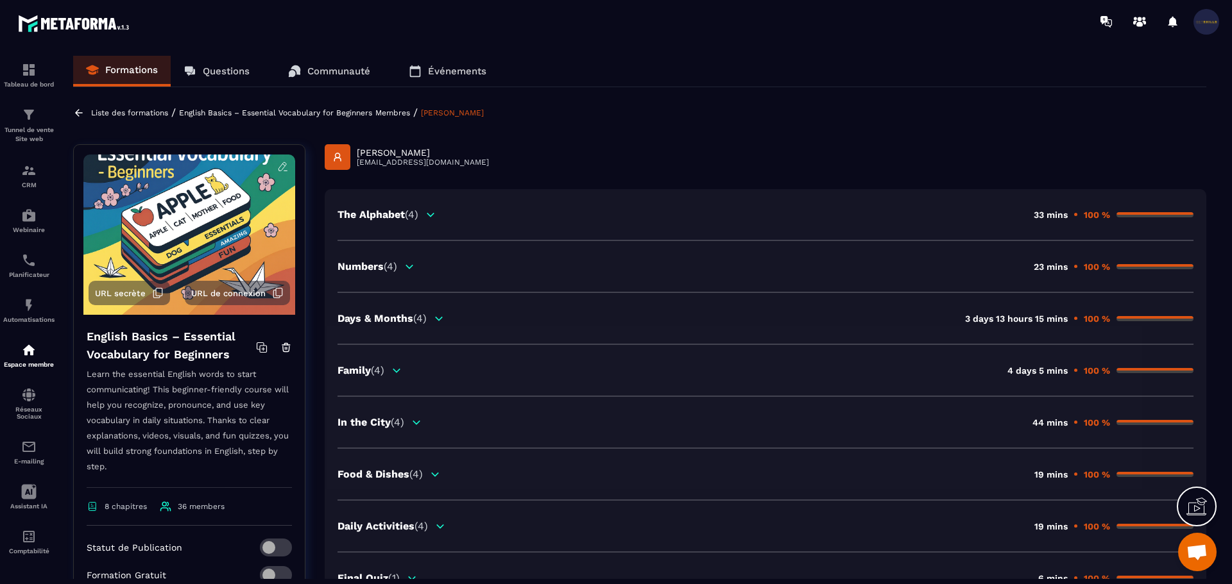
click at [76, 118] on icon at bounding box center [79, 113] width 12 height 12
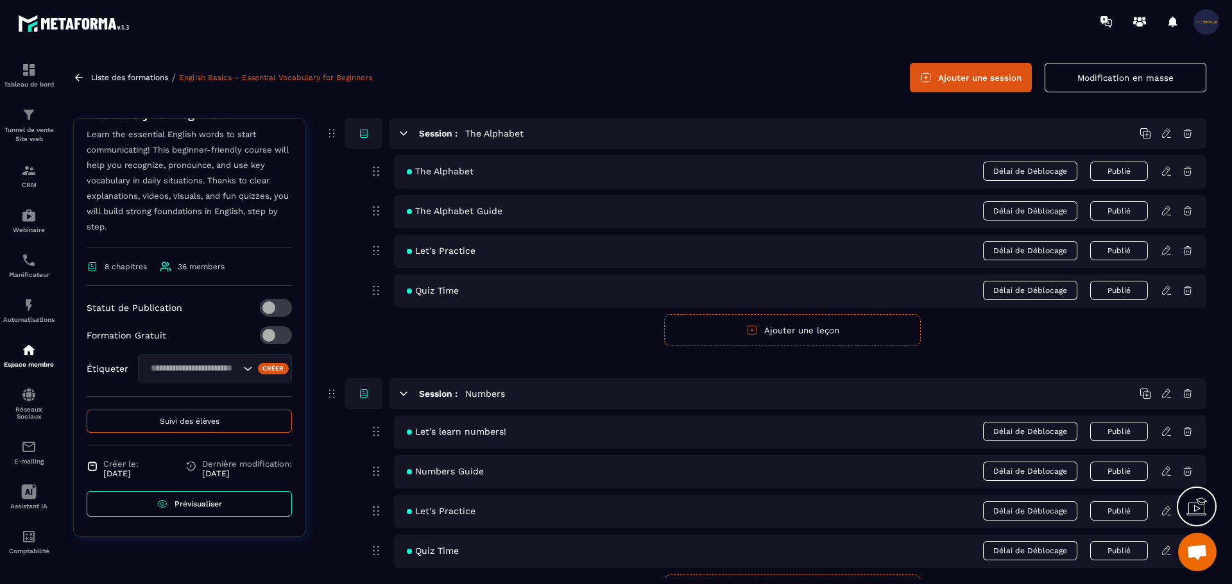
scroll to position [64, 0]
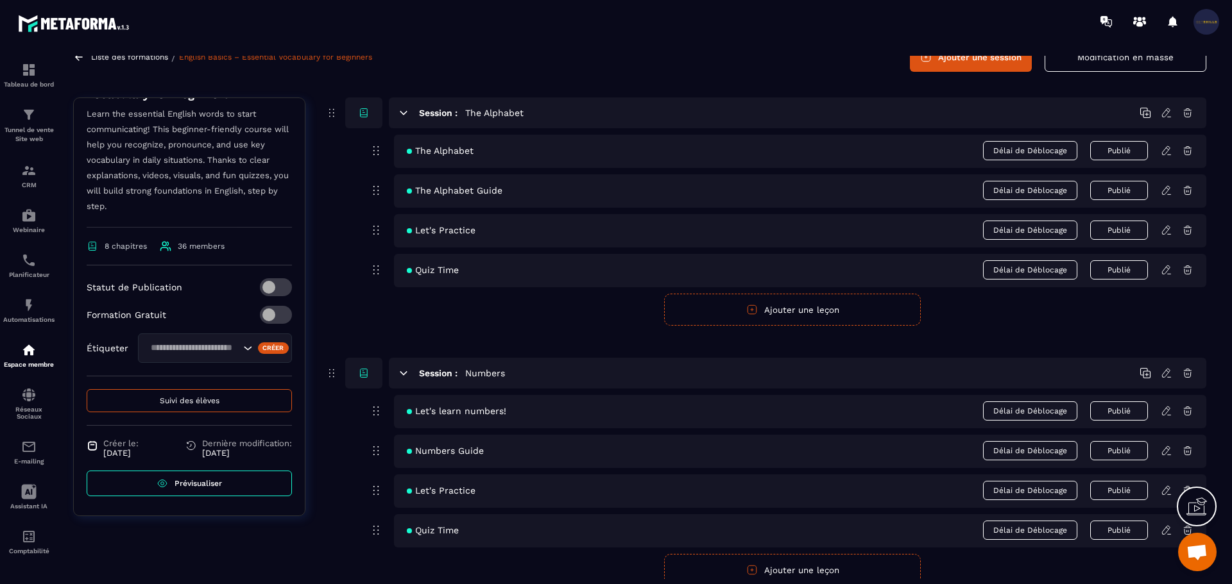
click at [234, 407] on button "Suivi des élèves" at bounding box center [189, 400] width 205 height 23
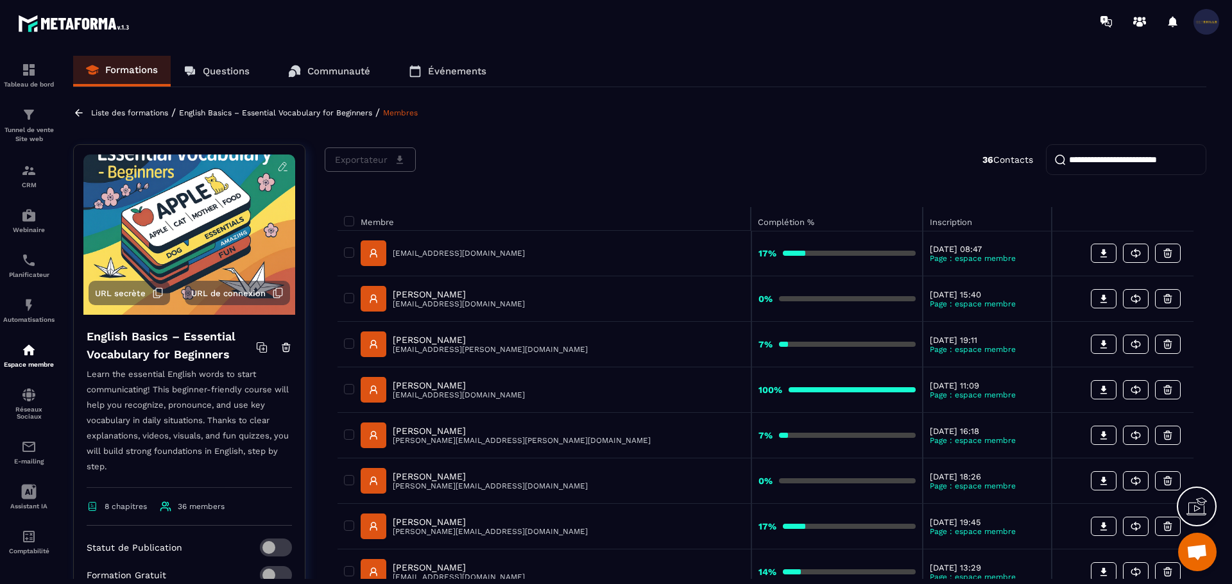
click at [78, 112] on icon at bounding box center [79, 113] width 12 height 12
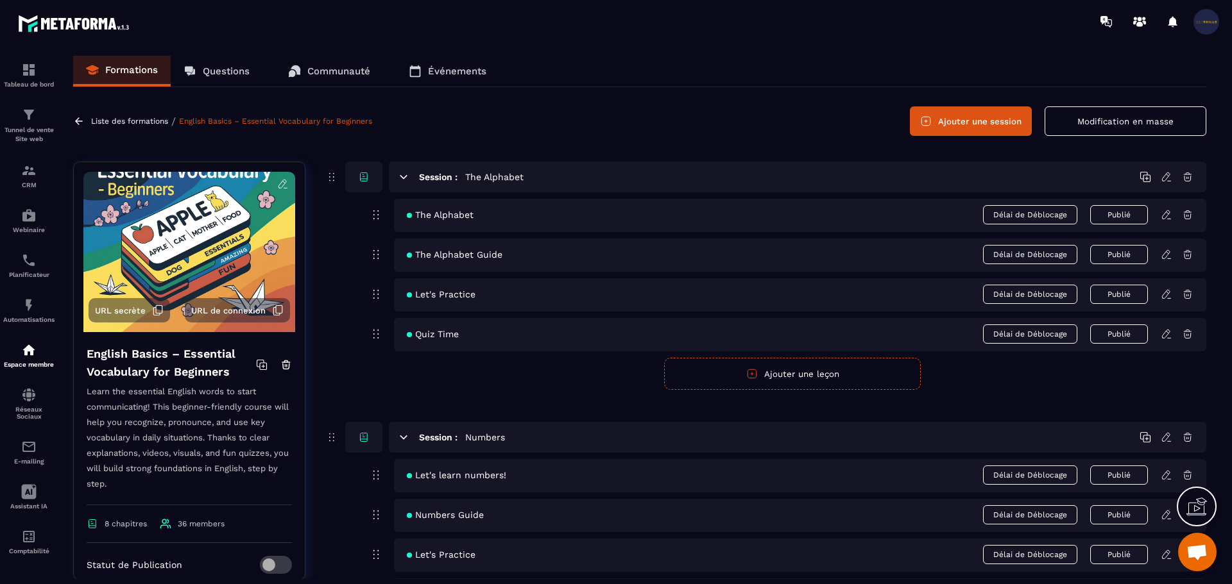
click at [106, 119] on p "Liste des formations" at bounding box center [129, 121] width 77 height 9
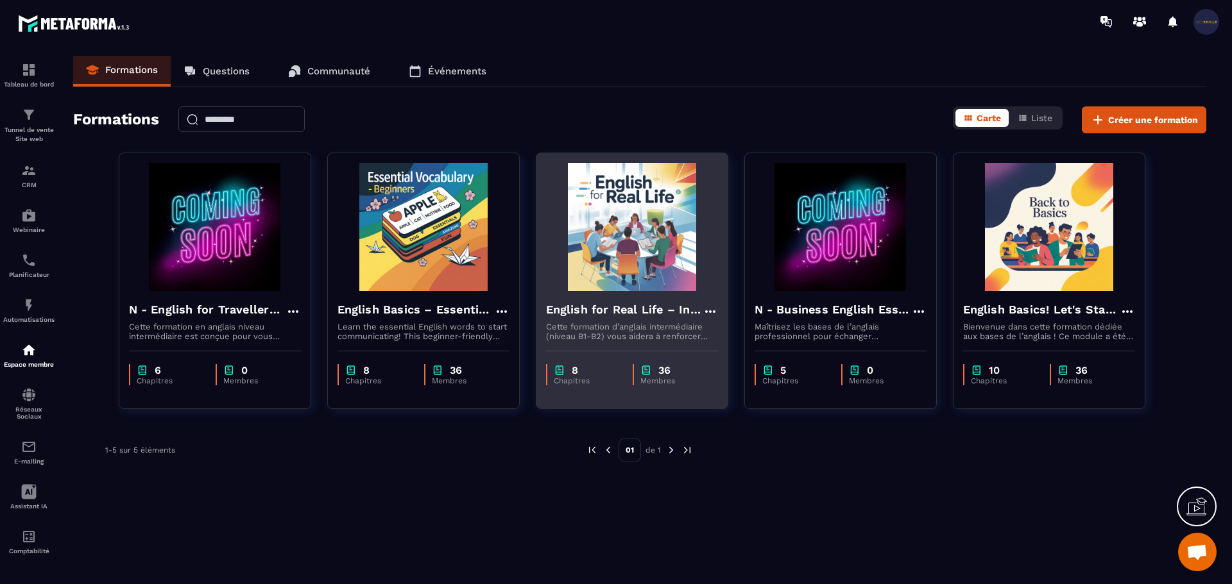
click at [581, 310] on h4 "English for Real Life – Intermediate Level" at bounding box center [624, 310] width 157 height 18
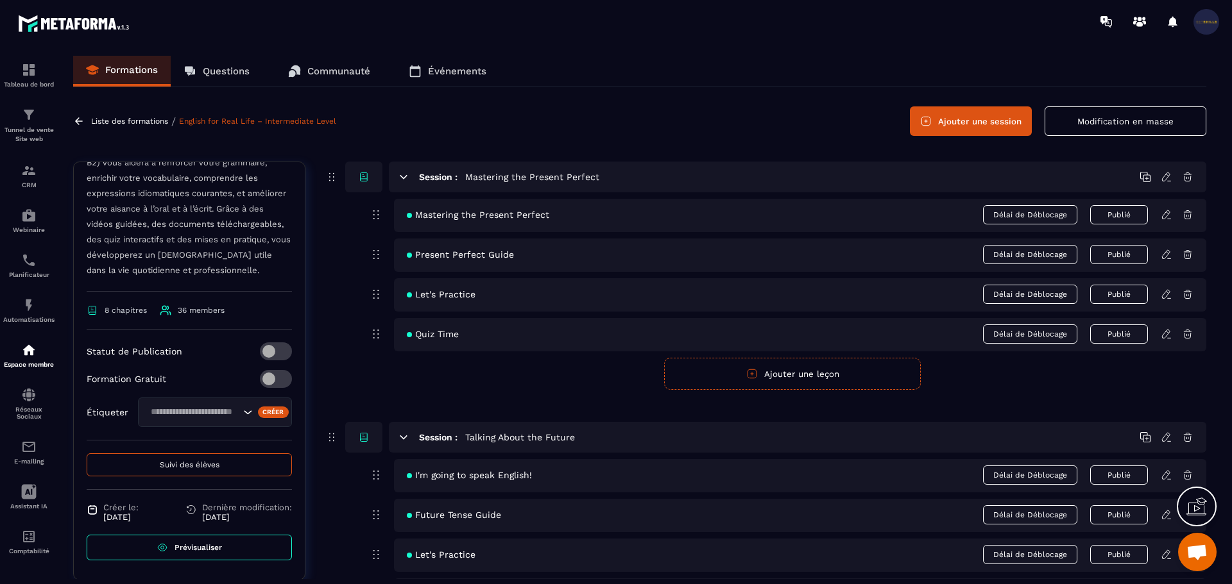
scroll to position [260, 0]
click at [199, 468] on span "Suivi des élèves" at bounding box center [190, 465] width 60 height 9
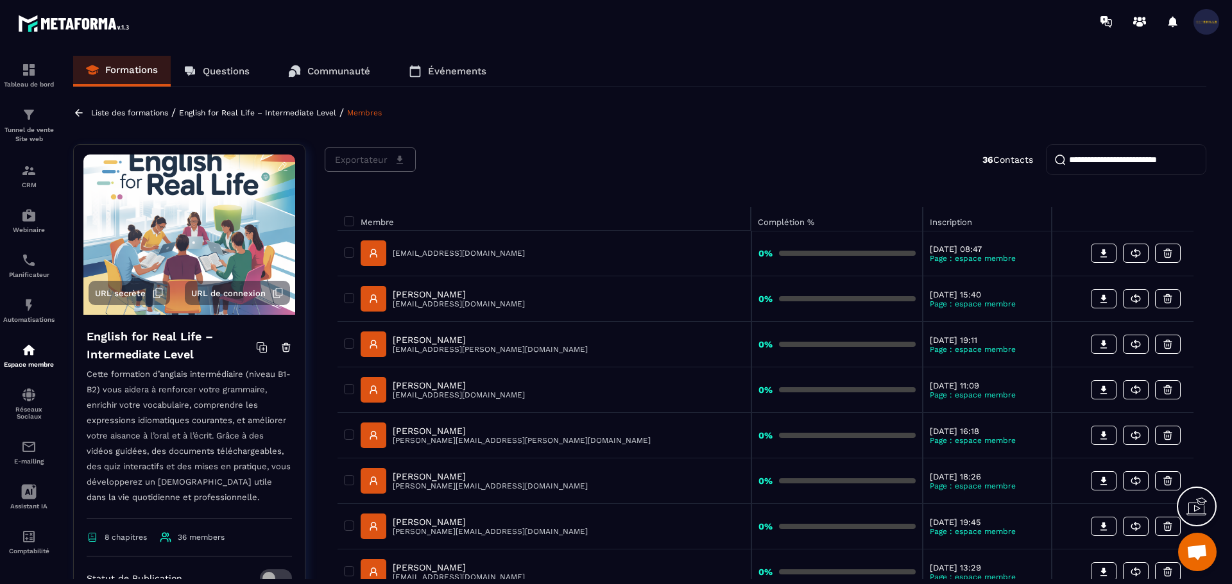
click at [82, 110] on icon at bounding box center [79, 113] width 12 height 12
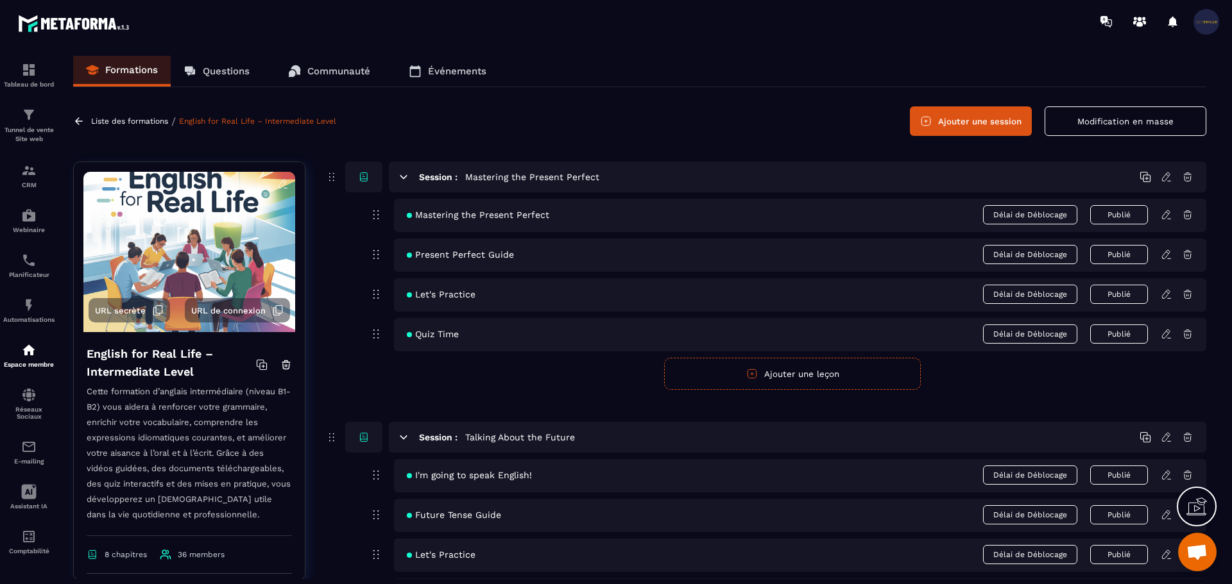
click at [148, 121] on p "Liste des formations" at bounding box center [129, 121] width 77 height 9
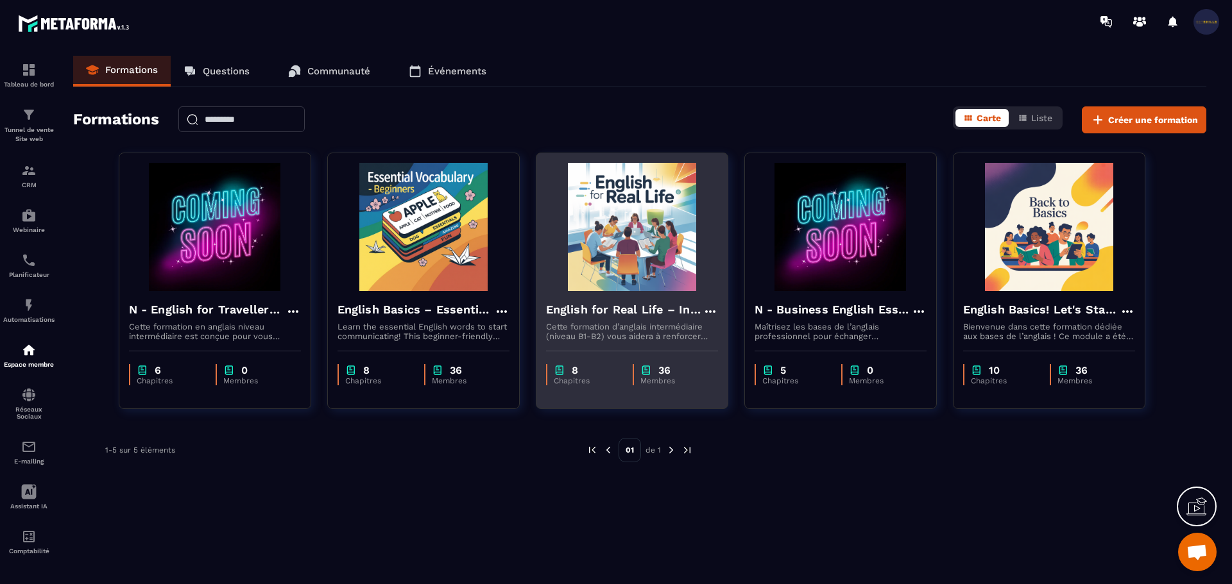
click at [634, 330] on p "Cette formation d’anglais intermédiaire (niveau B1-B2) vous aidera à renforcer …" at bounding box center [632, 331] width 172 height 19
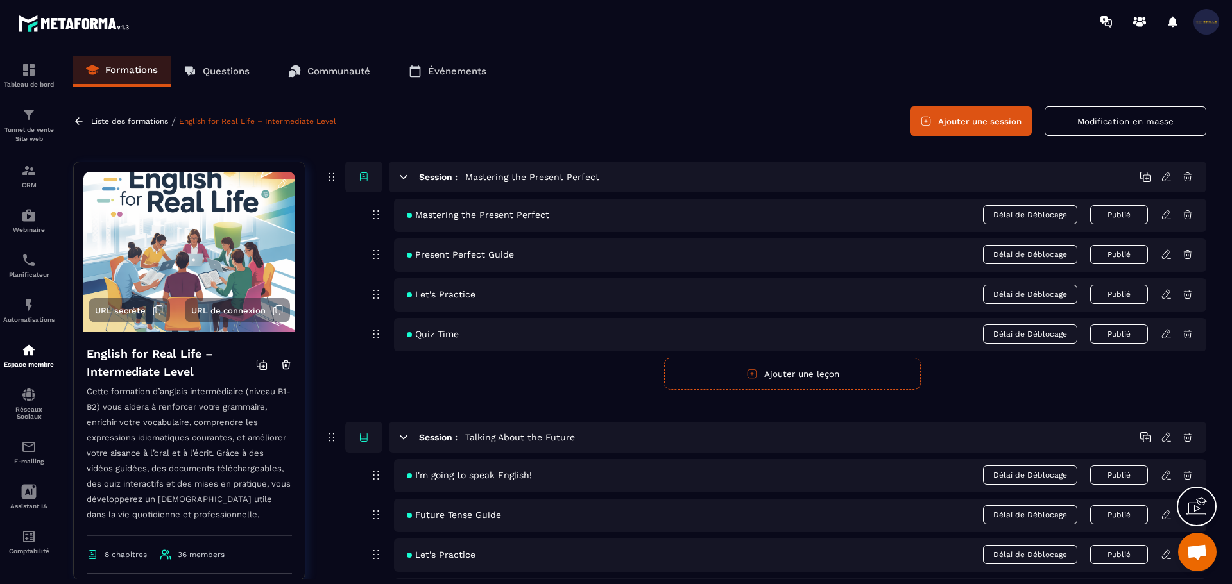
click at [145, 115] on div "Liste des formations / English for Real Life – Intermediate Level" at bounding box center [206, 121] width 266 height 12
click at [145, 117] on p "Liste des formations" at bounding box center [129, 121] width 77 height 9
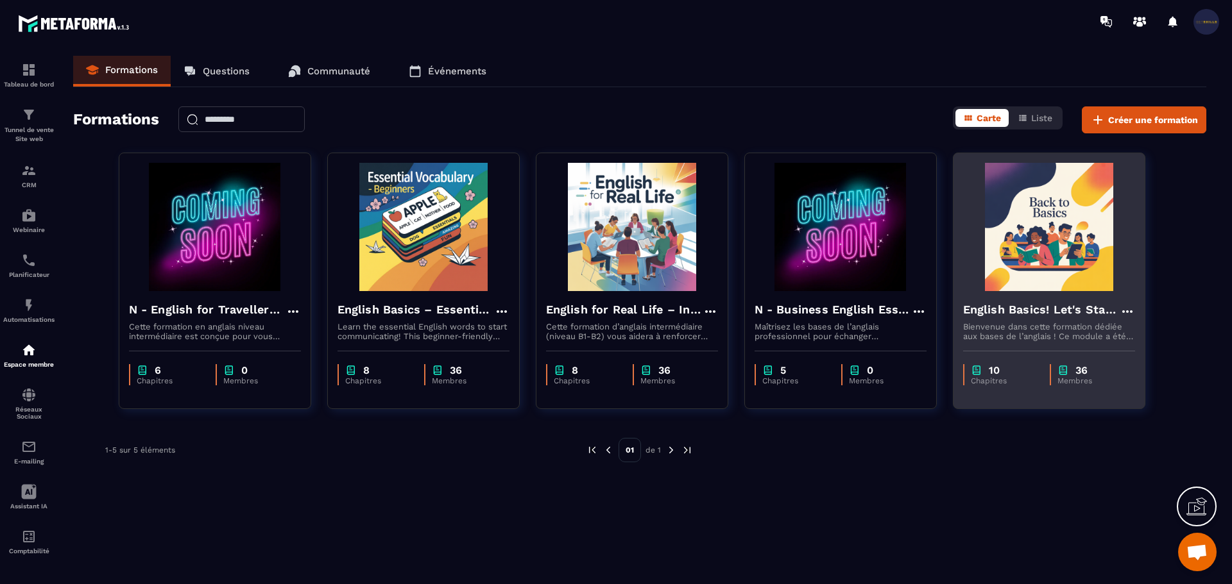
click at [1054, 271] on img at bounding box center [1049, 227] width 172 height 128
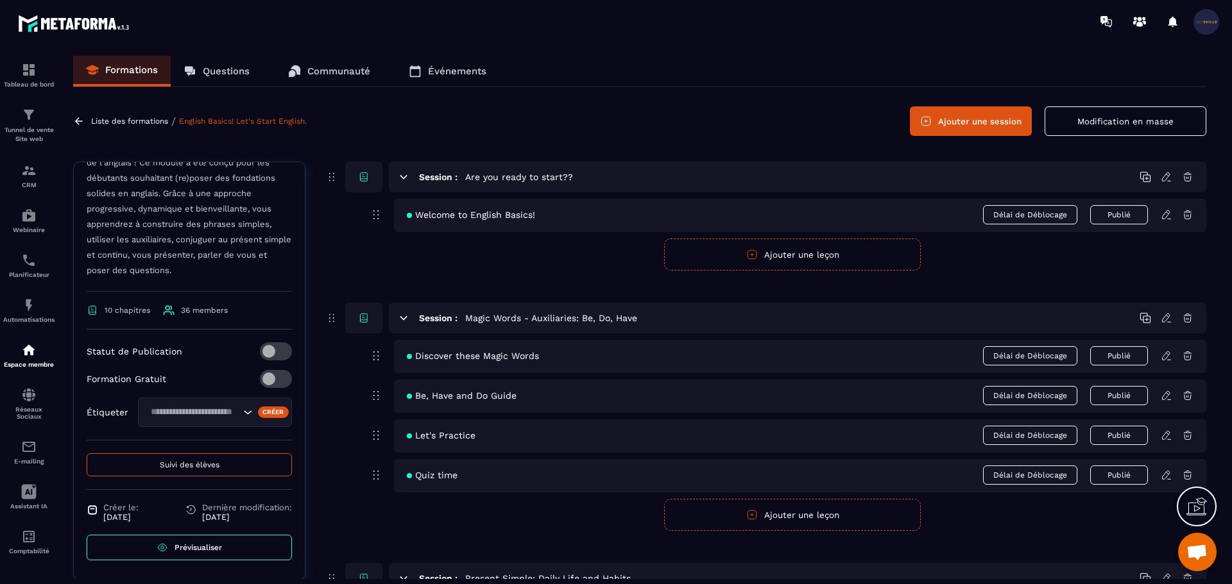
scroll to position [260, 0]
click at [203, 469] on span "Suivi des élèves" at bounding box center [190, 465] width 60 height 9
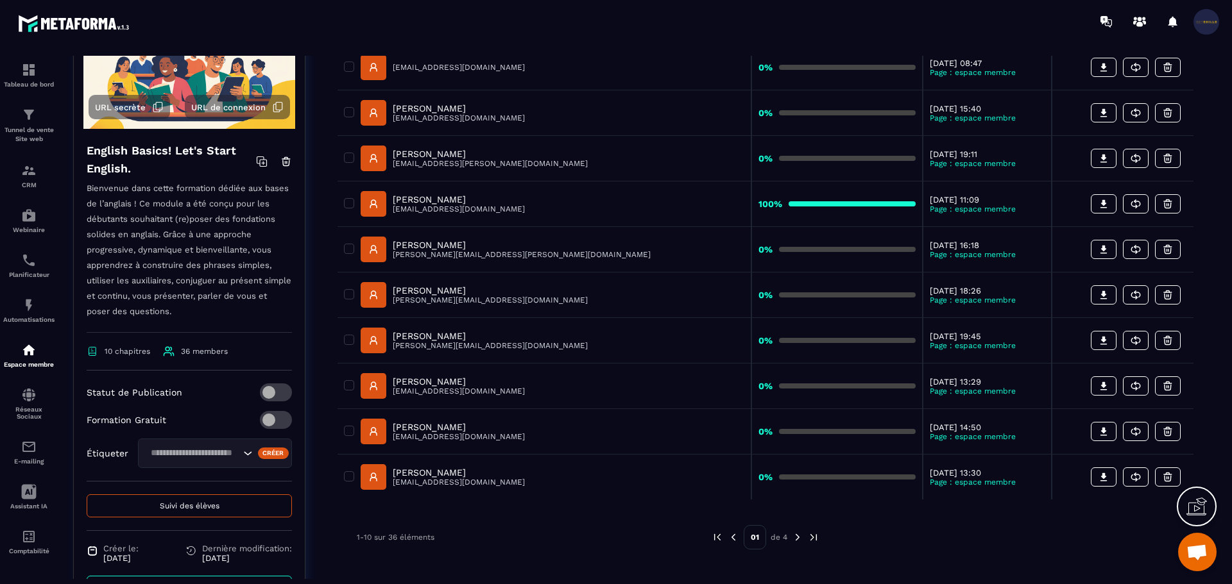
scroll to position [260, 0]
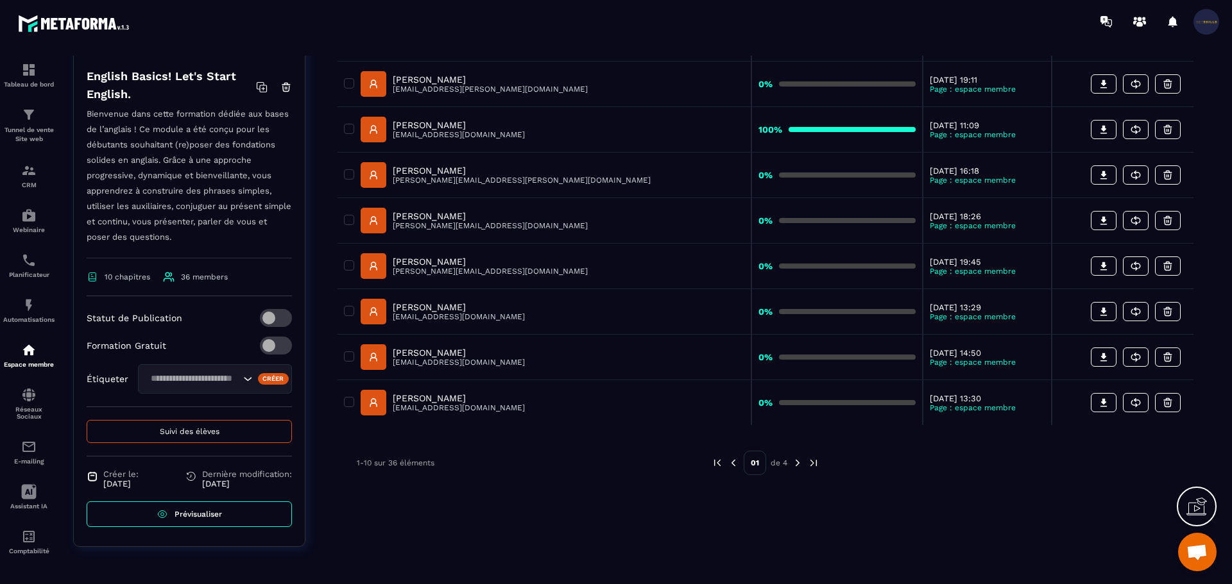
click at [795, 464] on img at bounding box center [798, 463] width 12 height 12
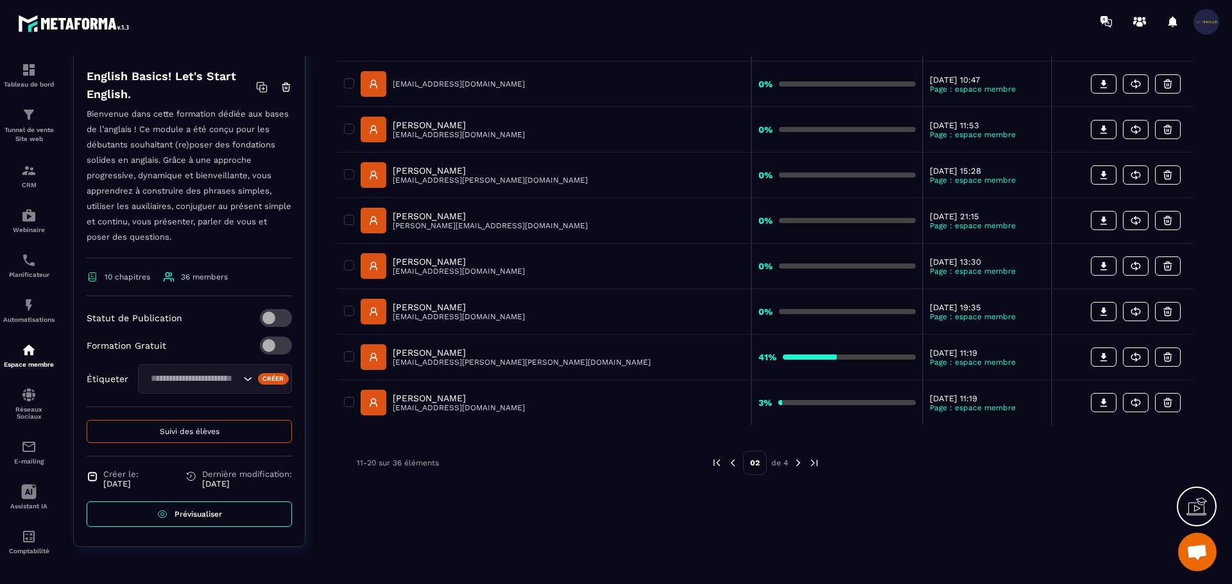
click at [802, 464] on img at bounding box center [798, 463] width 12 height 12
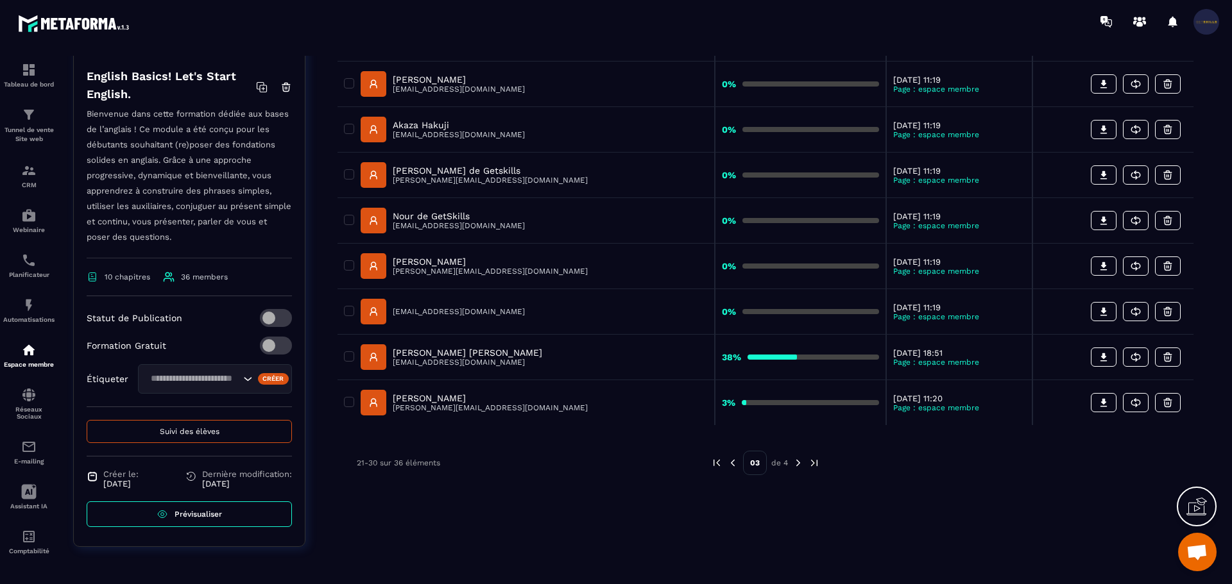
click at [799, 468] on img at bounding box center [798, 463] width 12 height 12
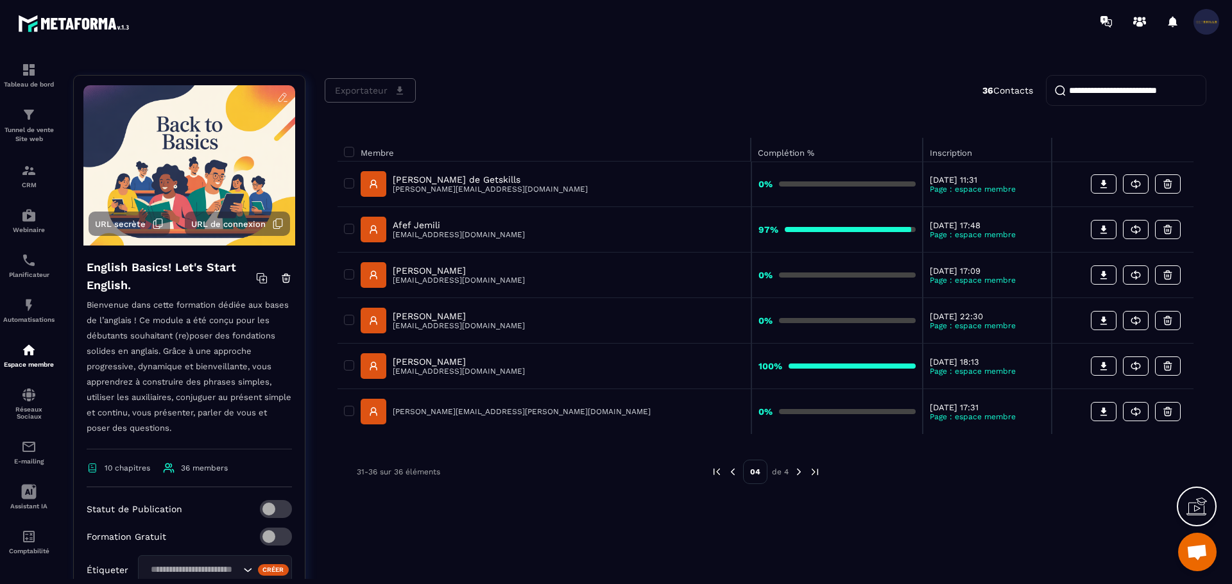
scroll to position [68, 0]
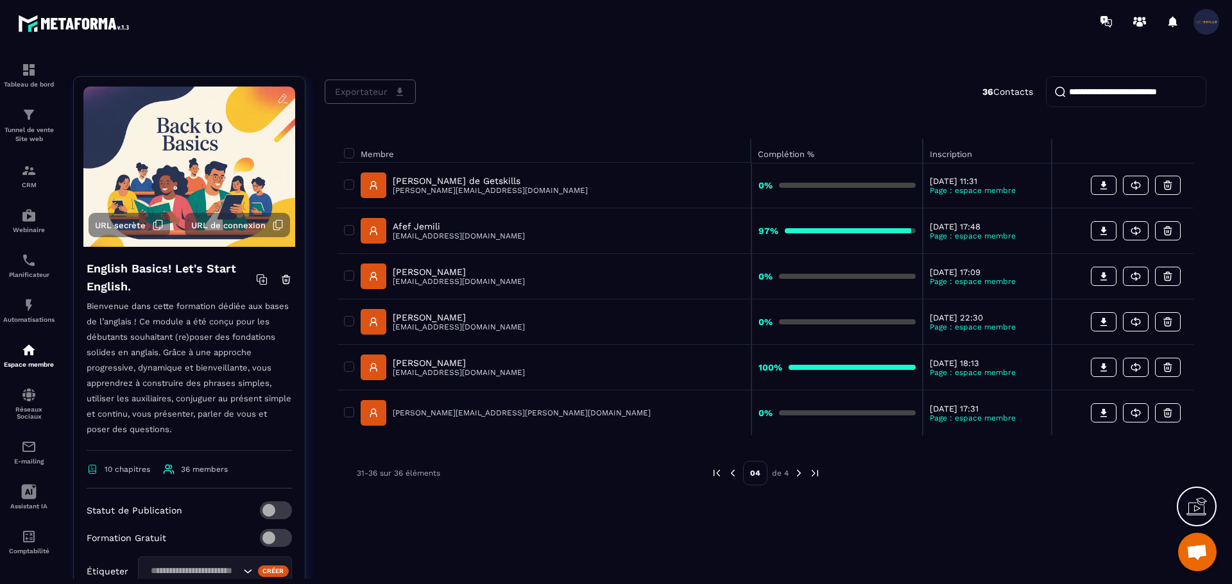
click at [728, 472] on img at bounding box center [733, 474] width 12 height 12
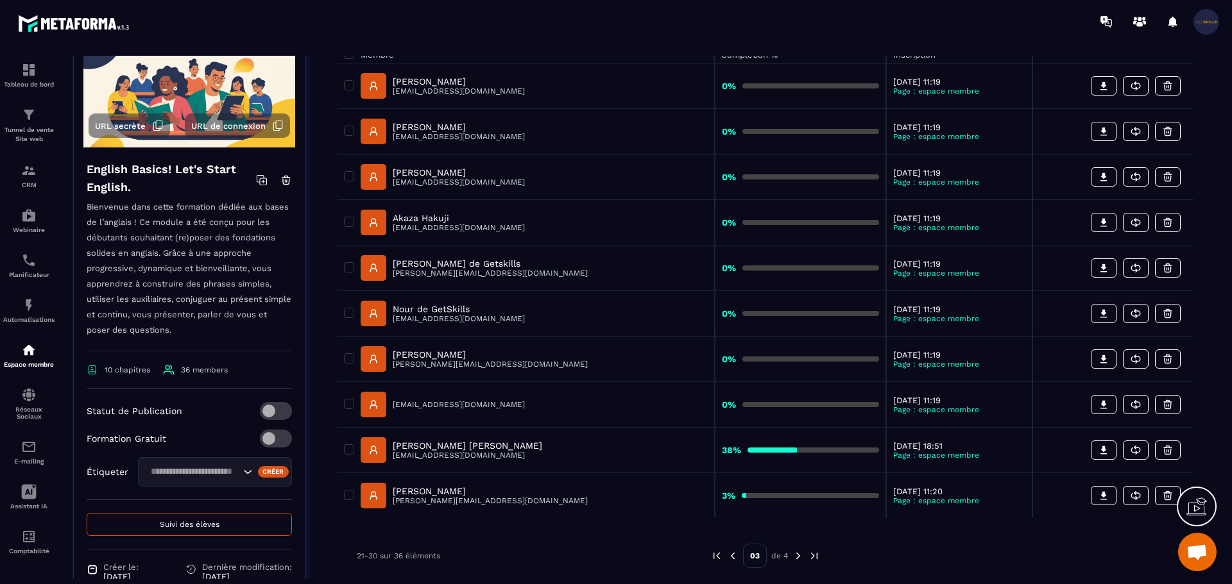
scroll to position [260, 0]
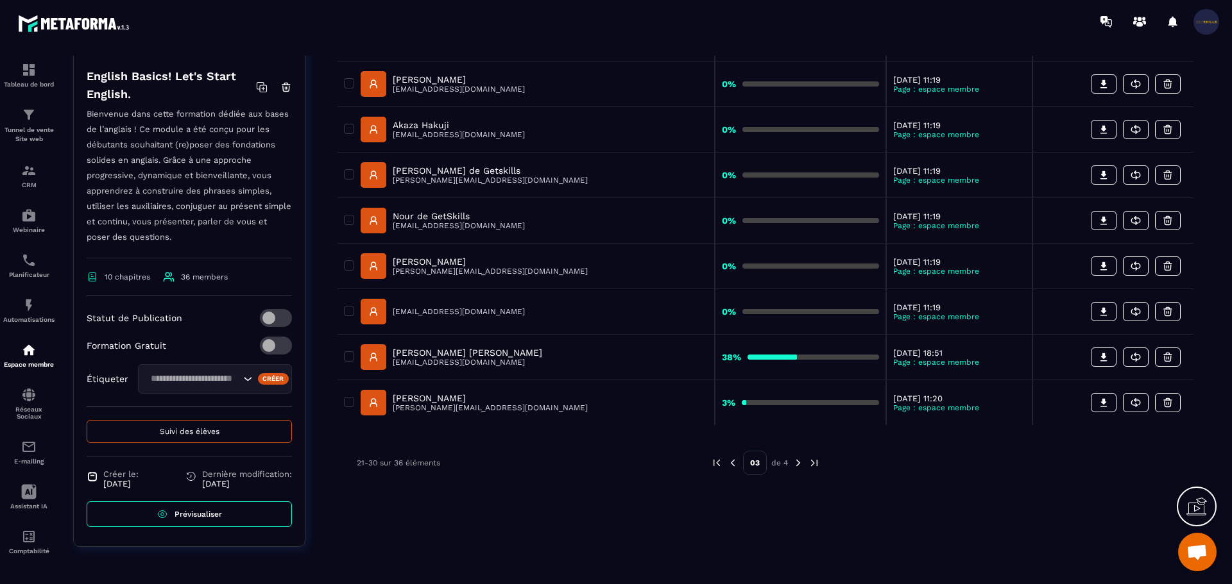
click at [729, 460] on img at bounding box center [733, 463] width 12 height 12
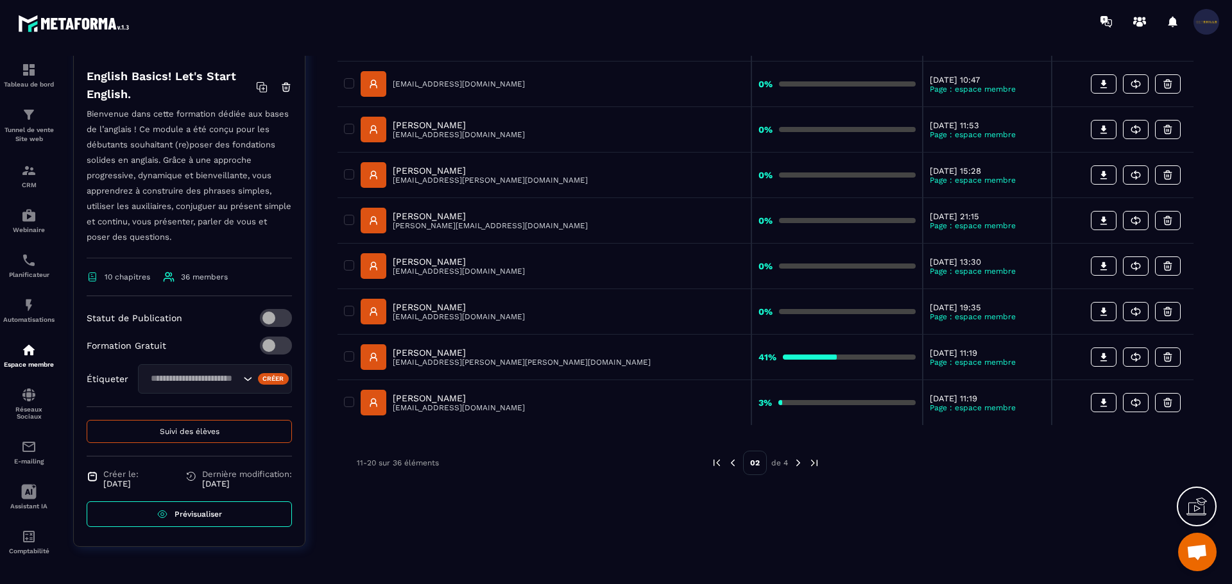
click at [736, 470] on div "02 de 4" at bounding box center [765, 463] width 109 height 24
click at [733, 468] on img at bounding box center [733, 463] width 12 height 12
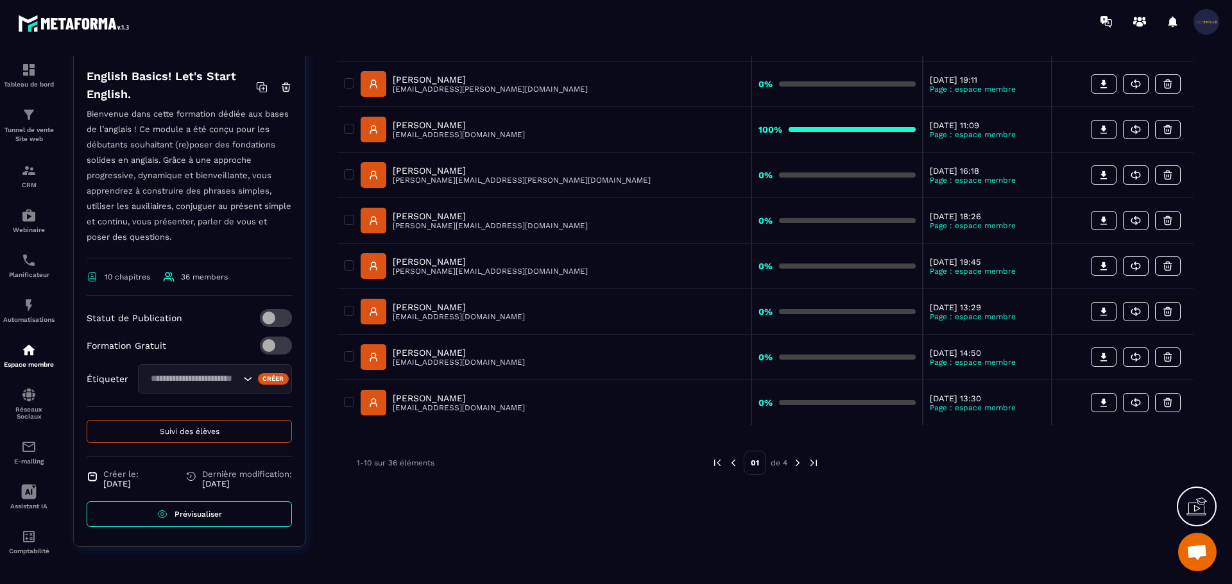
click at [733, 468] on img at bounding box center [733, 463] width 12 height 12
click at [731, 467] on img at bounding box center [733, 463] width 12 height 12
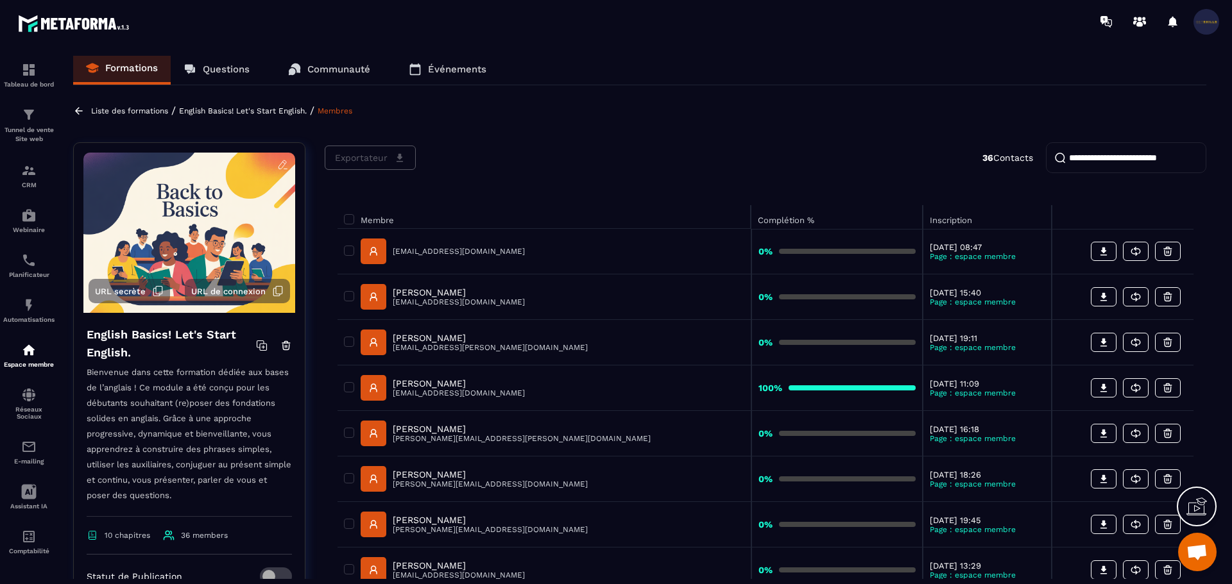
scroll to position [0, 0]
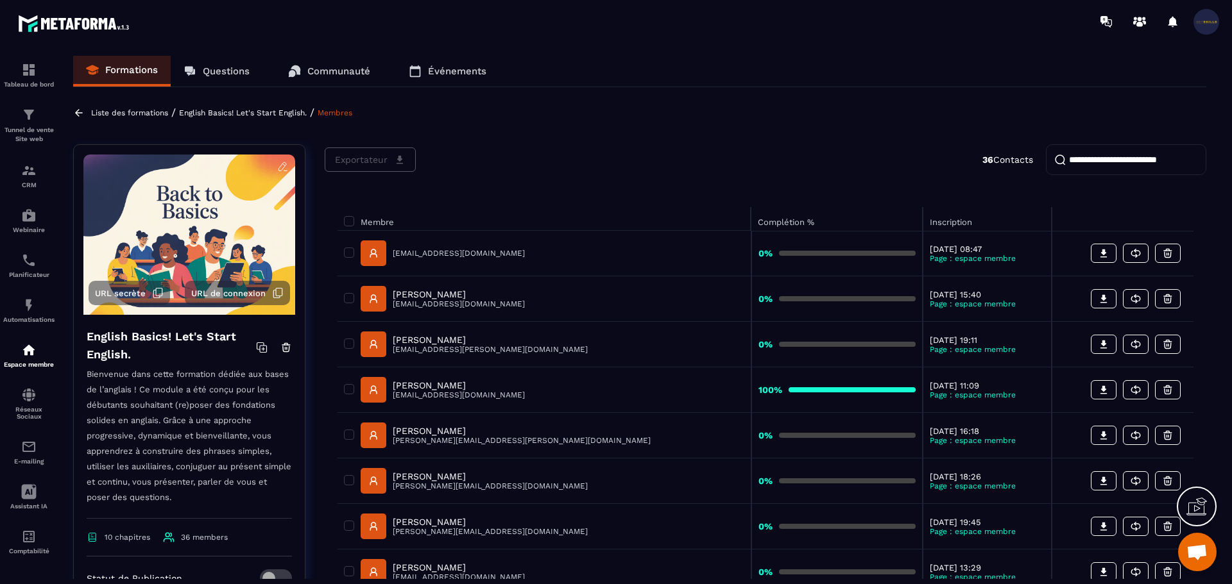
click at [121, 108] on p "Liste des formations" at bounding box center [129, 112] width 77 height 9
